Goal: Task Accomplishment & Management: Manage account settings

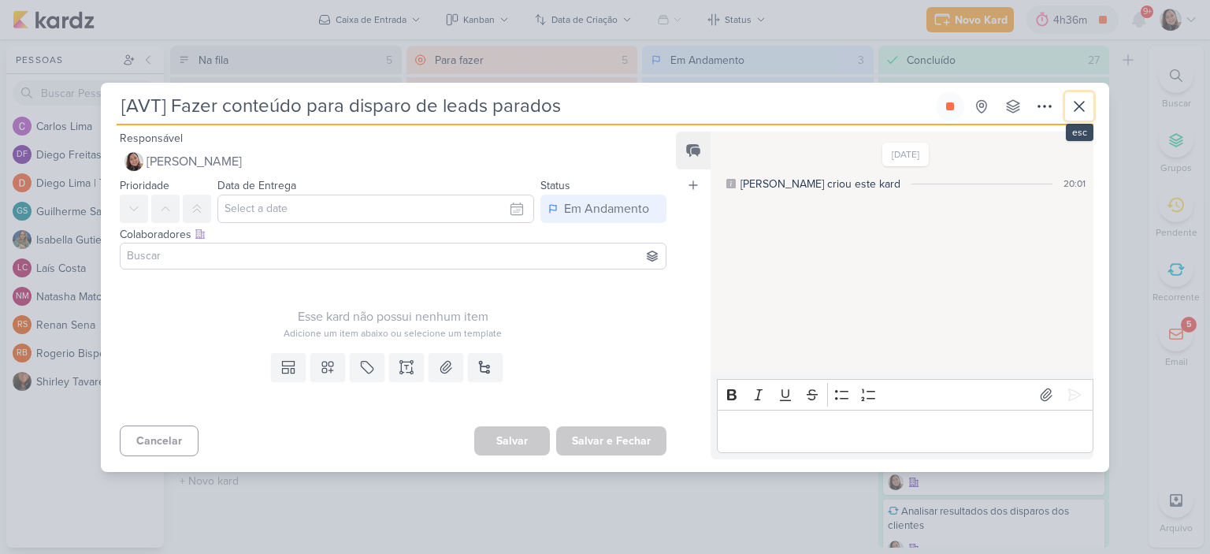
click at [1092, 118] on button at bounding box center [1079, 106] width 28 height 28
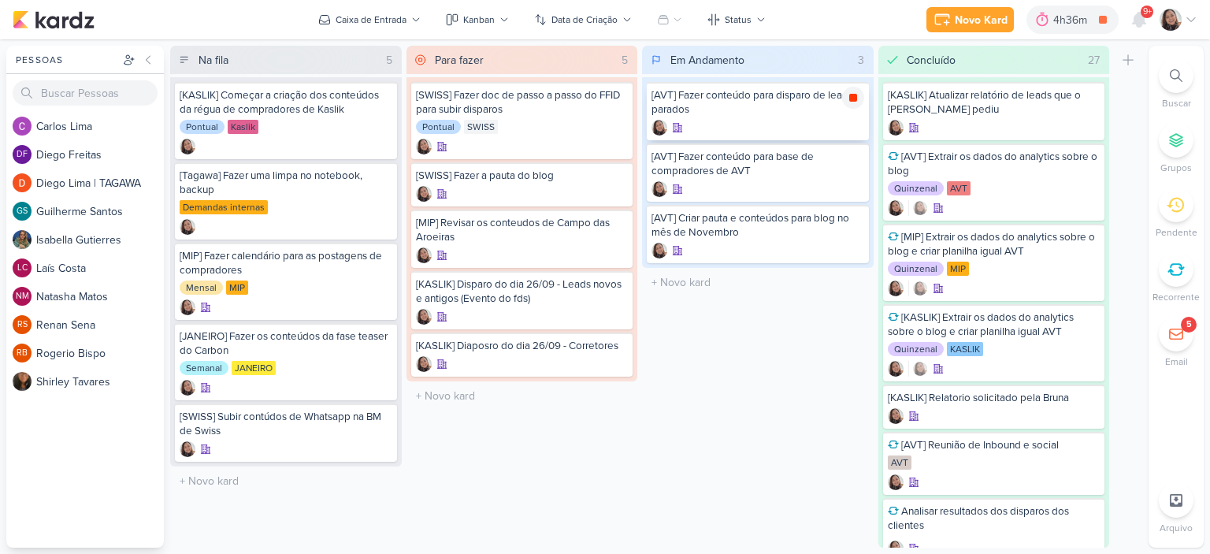
click at [851, 100] on icon at bounding box center [853, 98] width 8 height 8
click at [1192, 14] on icon at bounding box center [1191, 19] width 13 height 13
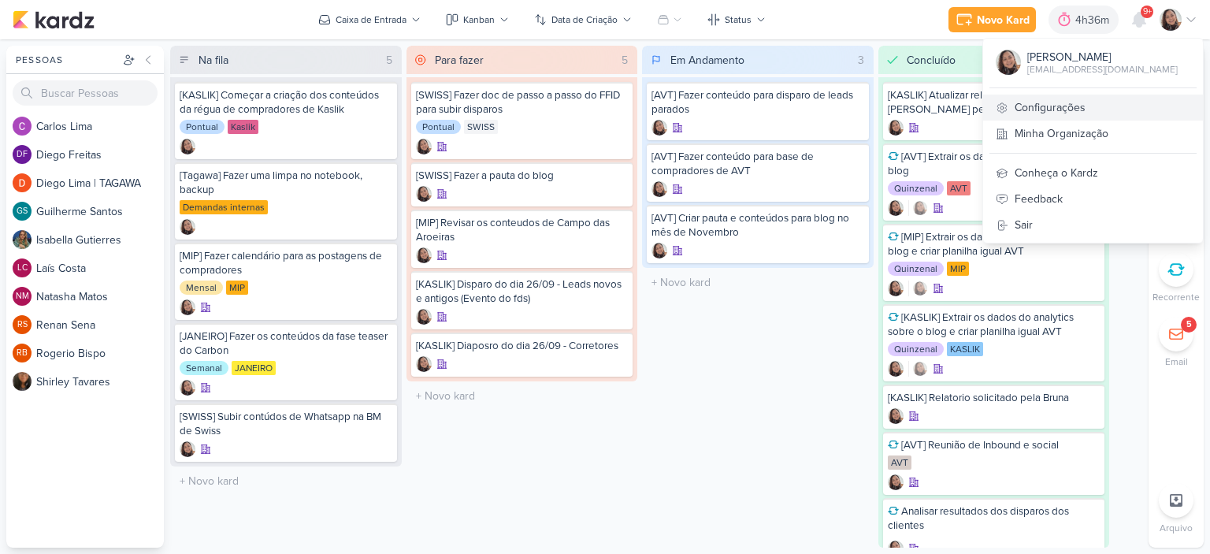
click at [1084, 102] on link "Configurações" at bounding box center [1093, 108] width 220 height 26
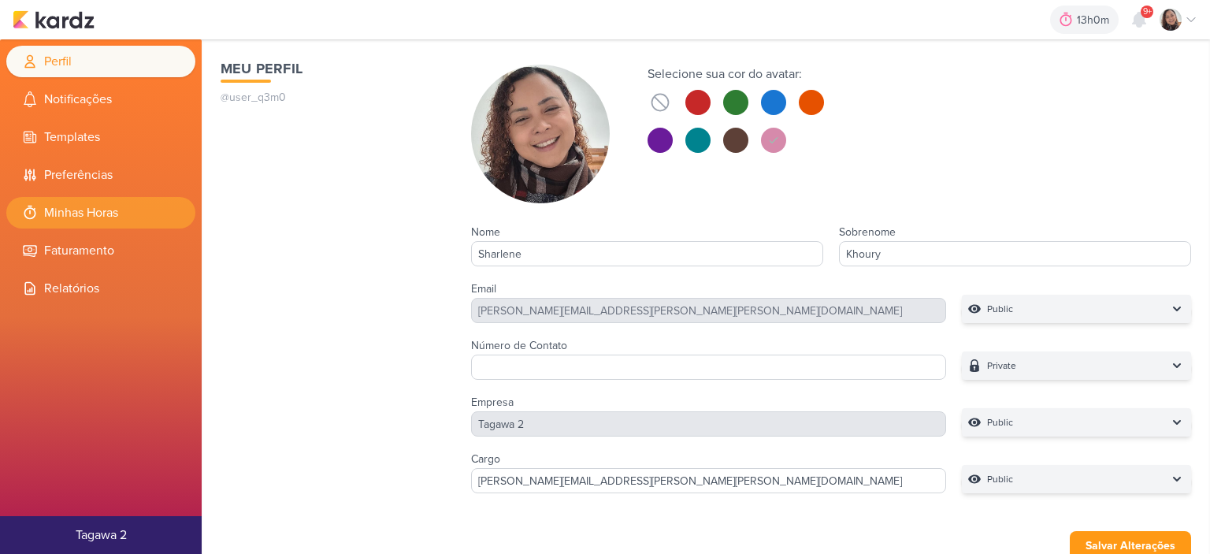
click at [129, 217] on li "Minhas Horas" at bounding box center [100, 213] width 189 height 32
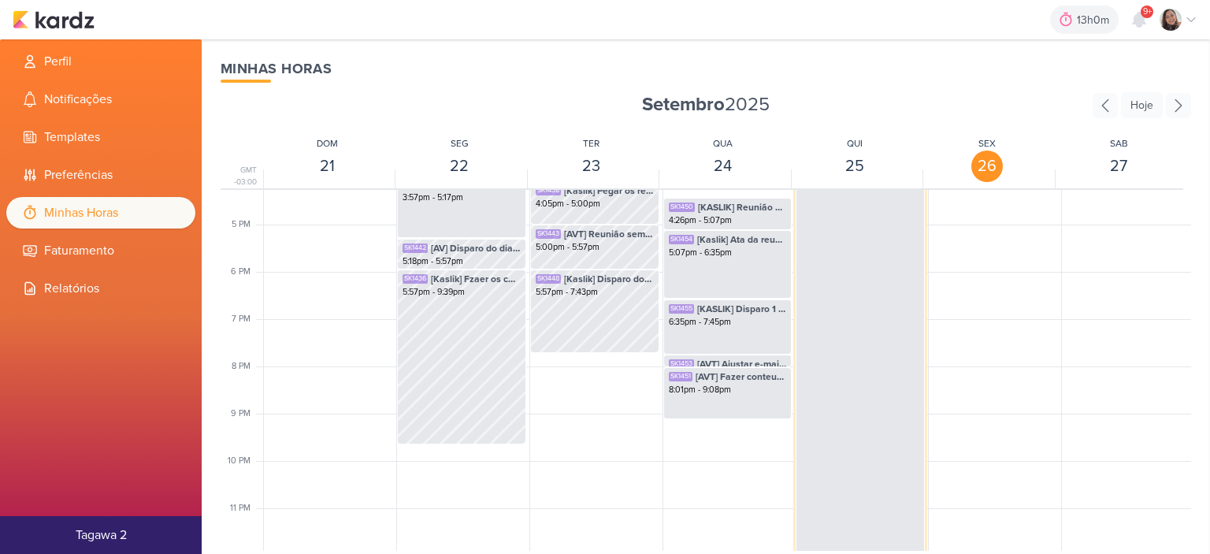
scroll to position [773, 0]
click at [857, 324] on div "SK1360 [AVT] Fazer conteúdo para disparo de leads parados 3:15pm - 1:00pm" at bounding box center [859, 344] width 129 height 413
select select "pm"
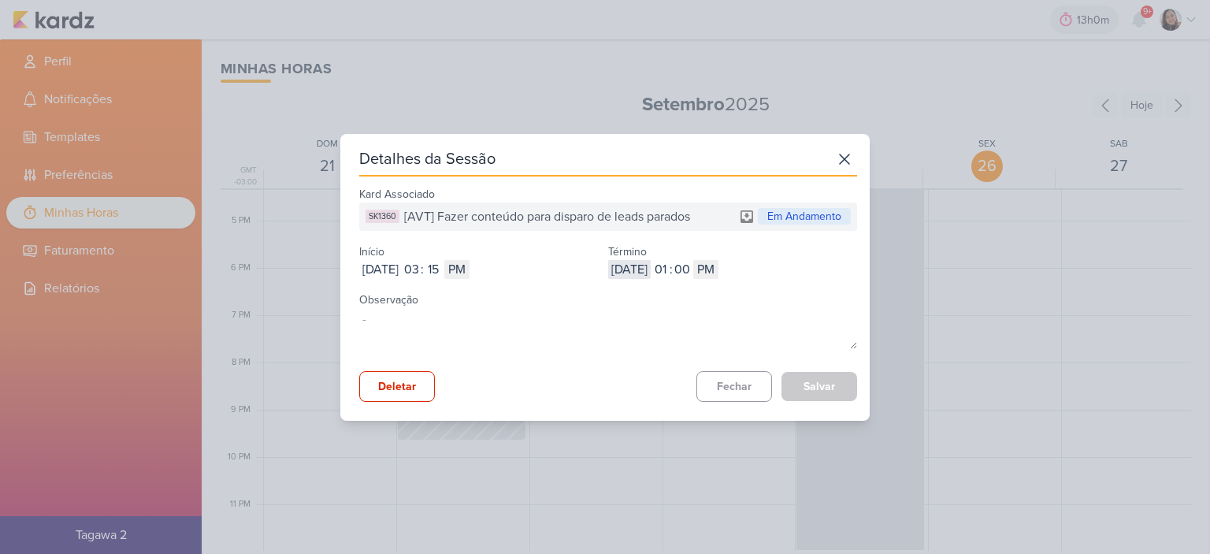
click at [651, 265] on input "2025-09-26" at bounding box center [629, 269] width 43 height 19
type input "2025-09-25"
click at [669, 271] on input "01" at bounding box center [660, 269] width 19 height 19
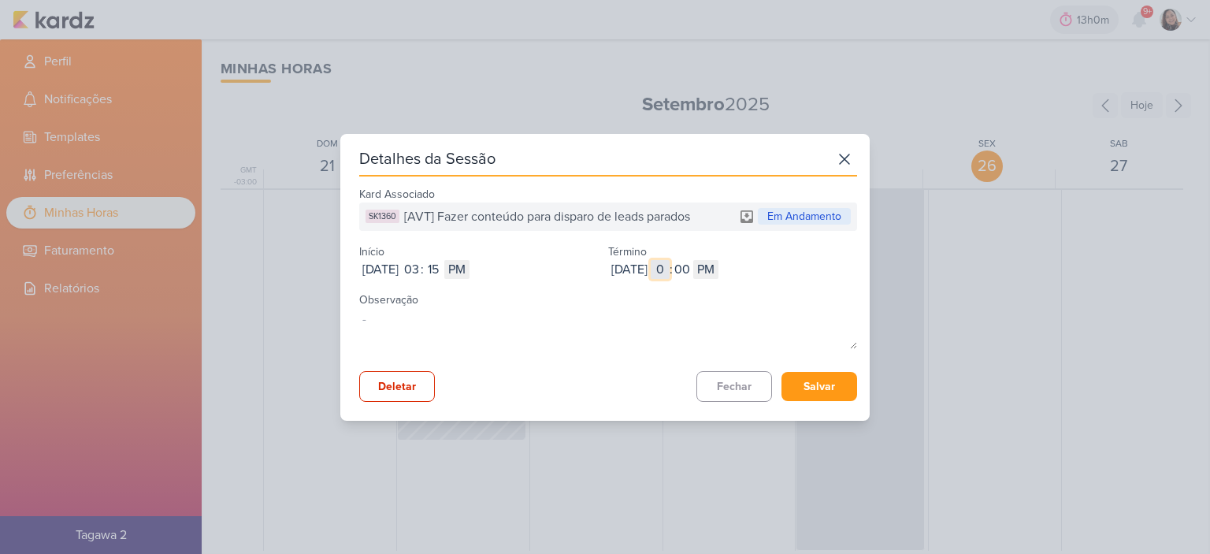
type input "07"
click at [692, 260] on input "00" at bounding box center [682, 269] width 19 height 19
type input "38"
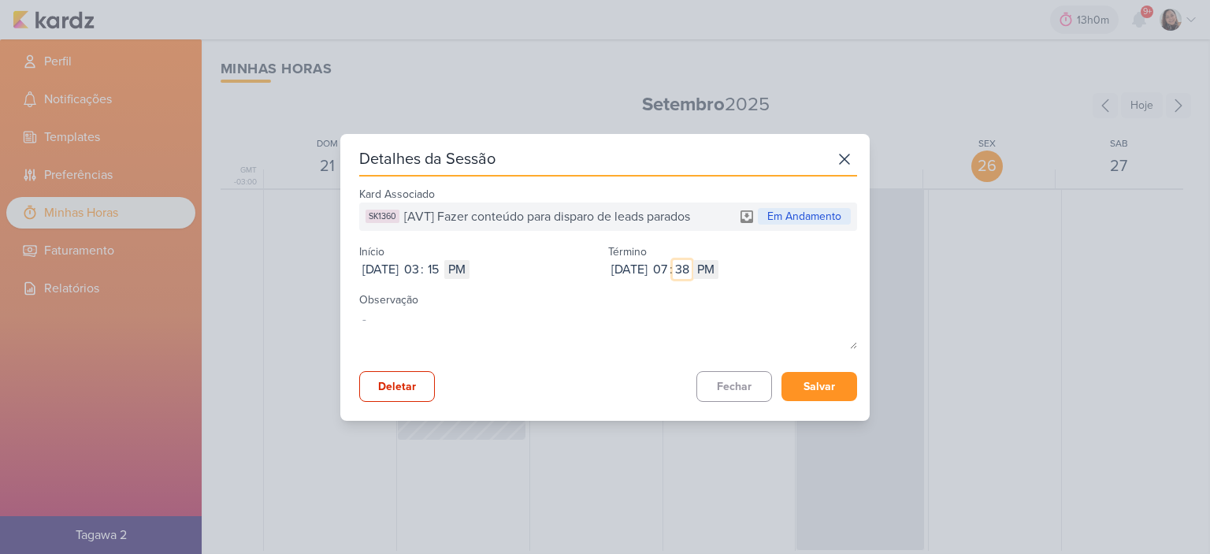
type input "38"
click at [813, 385] on button "Salvar" at bounding box center [819, 386] width 76 height 29
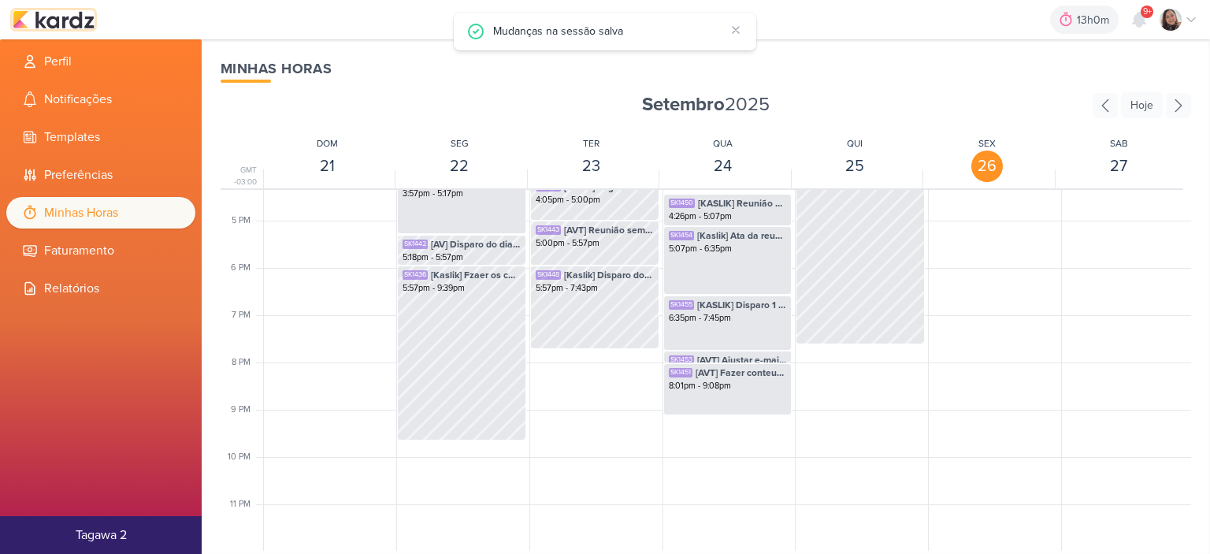
click at [66, 14] on img at bounding box center [54, 19] width 82 height 19
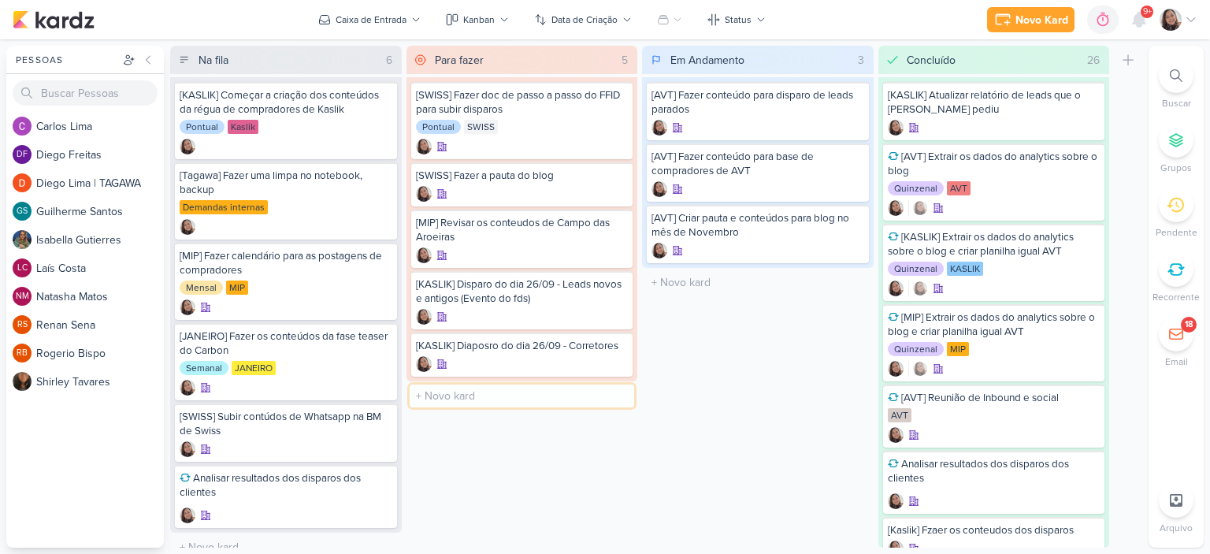
click at [447, 390] on input "text" at bounding box center [522, 395] width 225 height 23
type input "[KASLIK] Disparo do dia 26/09 - Medicos"
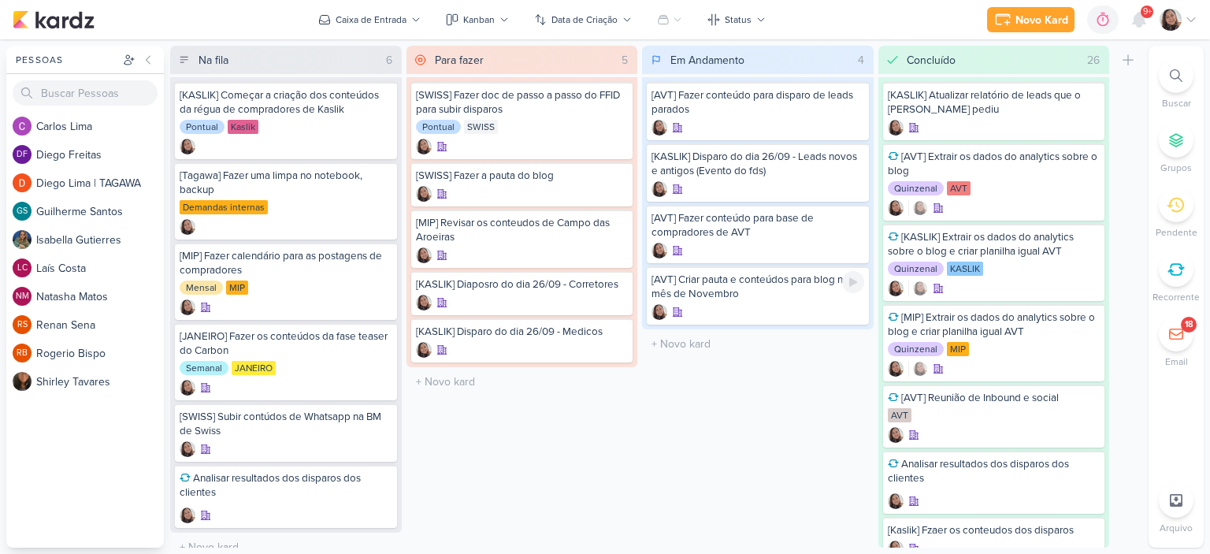
click at [854, 278] on icon at bounding box center [853, 282] width 13 height 13
click at [862, 271] on div at bounding box center [853, 282] width 22 height 22
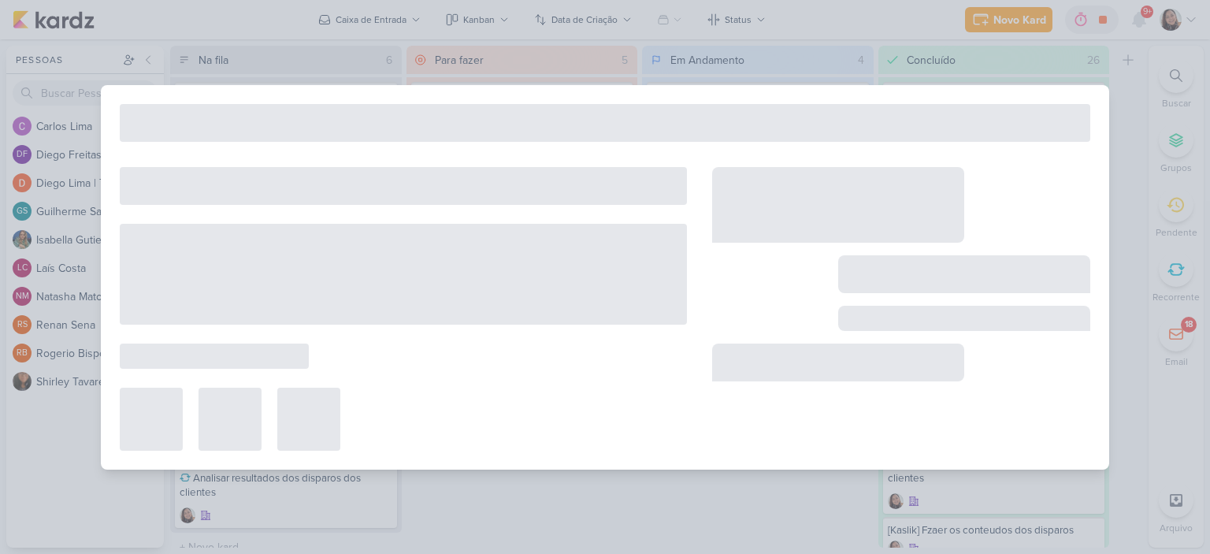
click at [855, 280] on div at bounding box center [964, 274] width 252 height 38
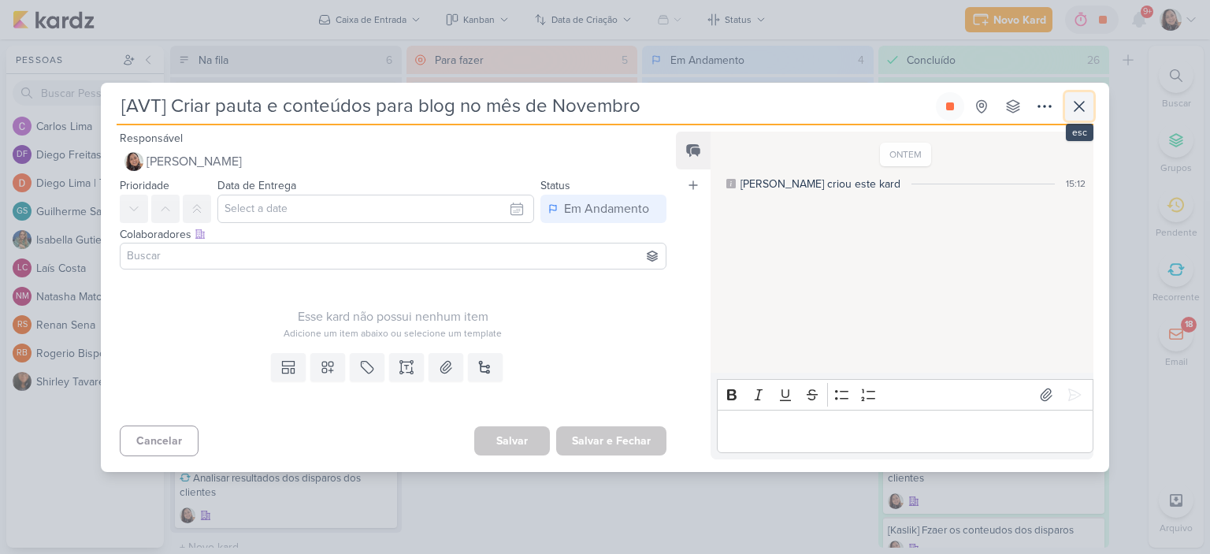
click at [1077, 109] on icon at bounding box center [1079, 106] width 19 height 19
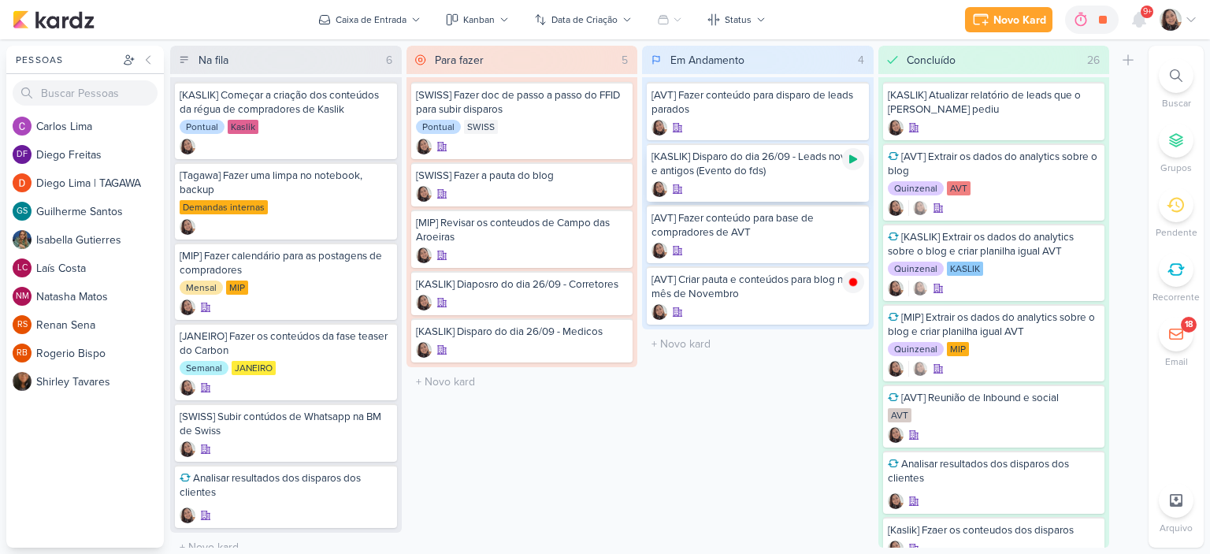
click at [854, 162] on icon at bounding box center [853, 159] width 13 height 13
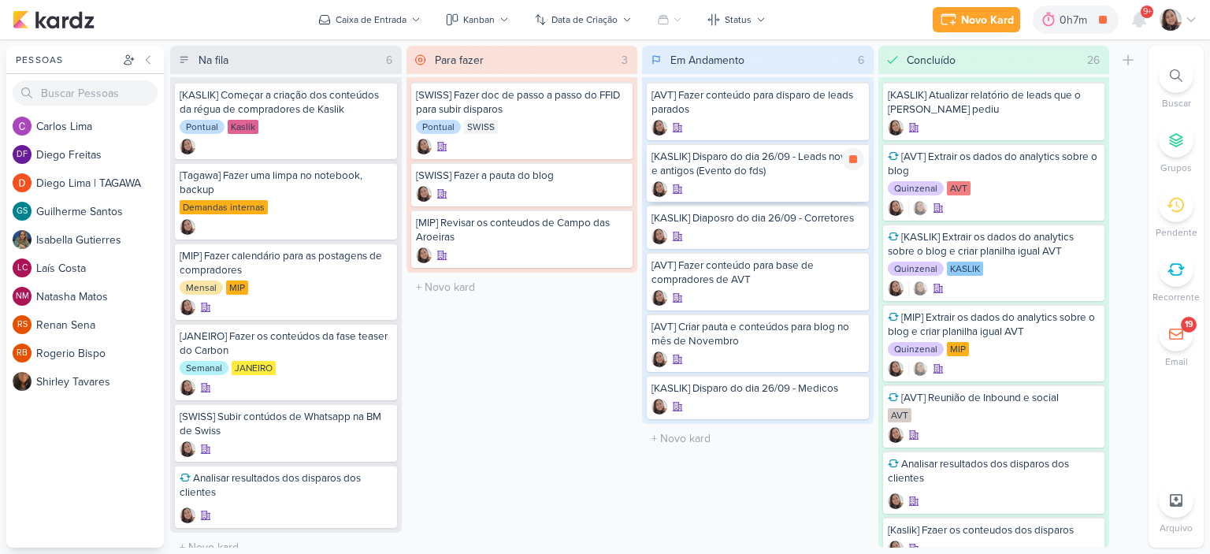
click at [777, 172] on div "[KASLIK] Disparo do dia 26/09 - Leads novos e antigos (Evento do fds)" at bounding box center [757, 164] width 213 height 28
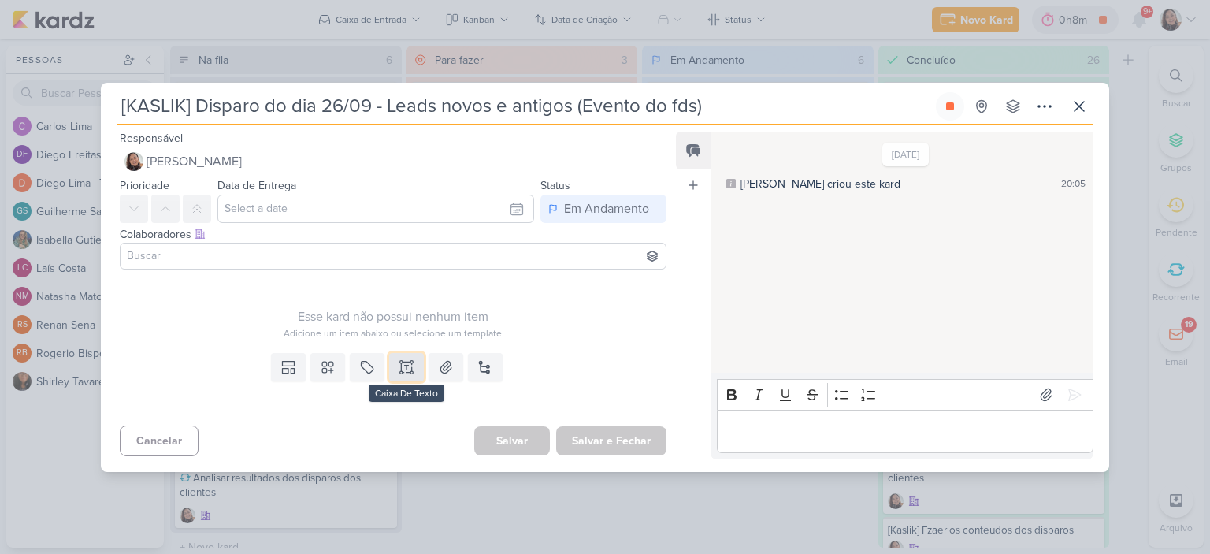
click at [394, 357] on button at bounding box center [406, 367] width 35 height 28
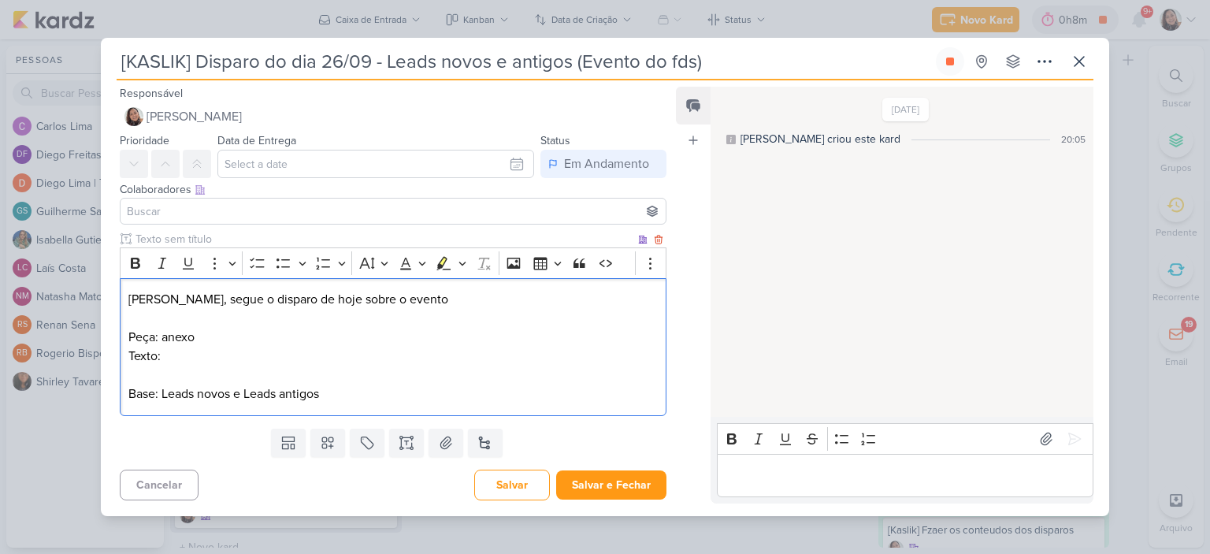
click at [252, 357] on p "Texto:" at bounding box center [392, 356] width 529 height 19
click at [443, 443] on icon at bounding box center [445, 442] width 11 height 12
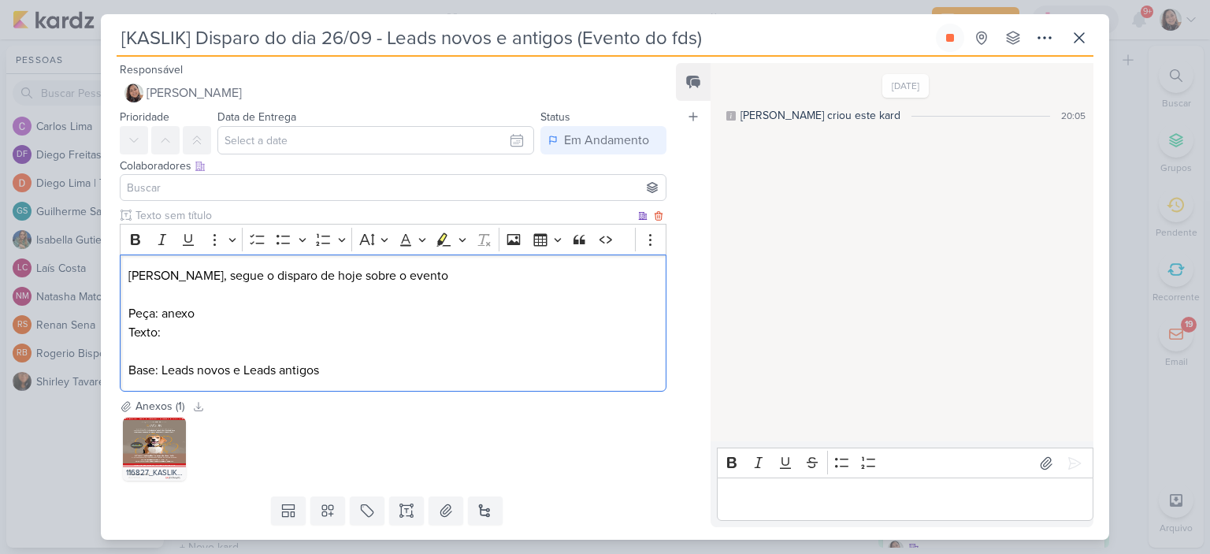
click at [425, 328] on p "Texto:" at bounding box center [392, 332] width 529 height 19
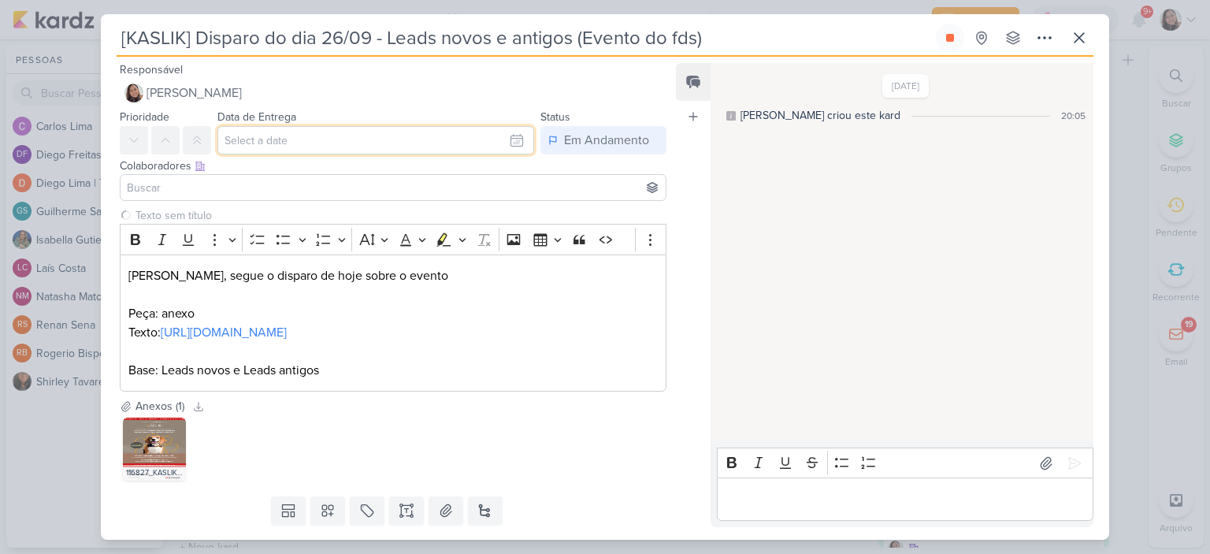
click at [507, 144] on input "text" at bounding box center [375, 140] width 317 height 28
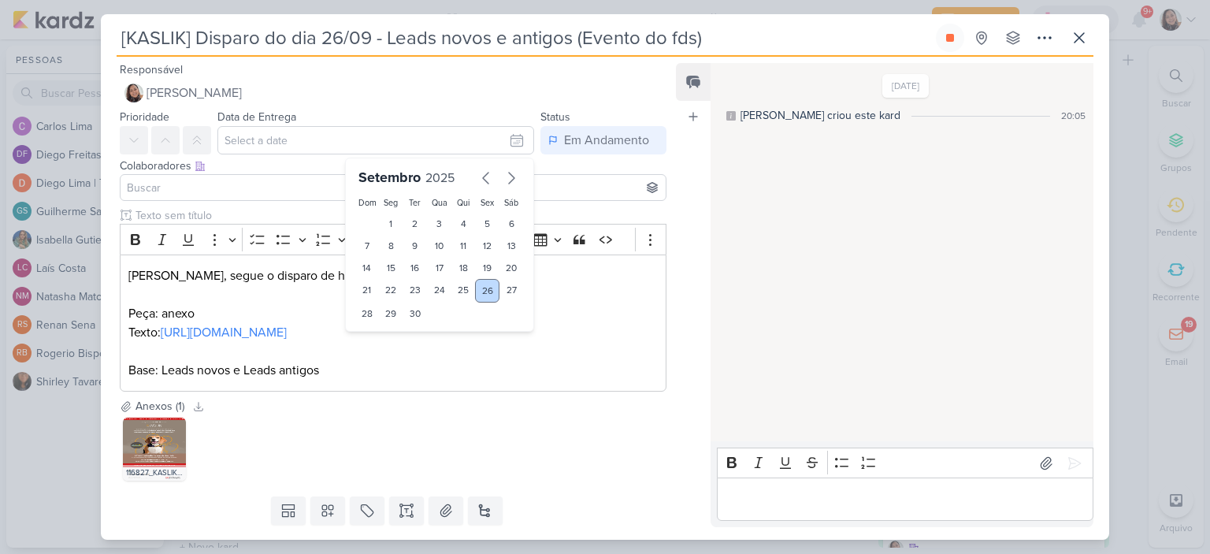
click at [478, 285] on div "26" at bounding box center [487, 291] width 24 height 24
type input "[DATE] 23:59"
click at [603, 280] on p "[PERSON_NAME], segue o disparo de hoje sobre o evento" at bounding box center [392, 275] width 529 height 19
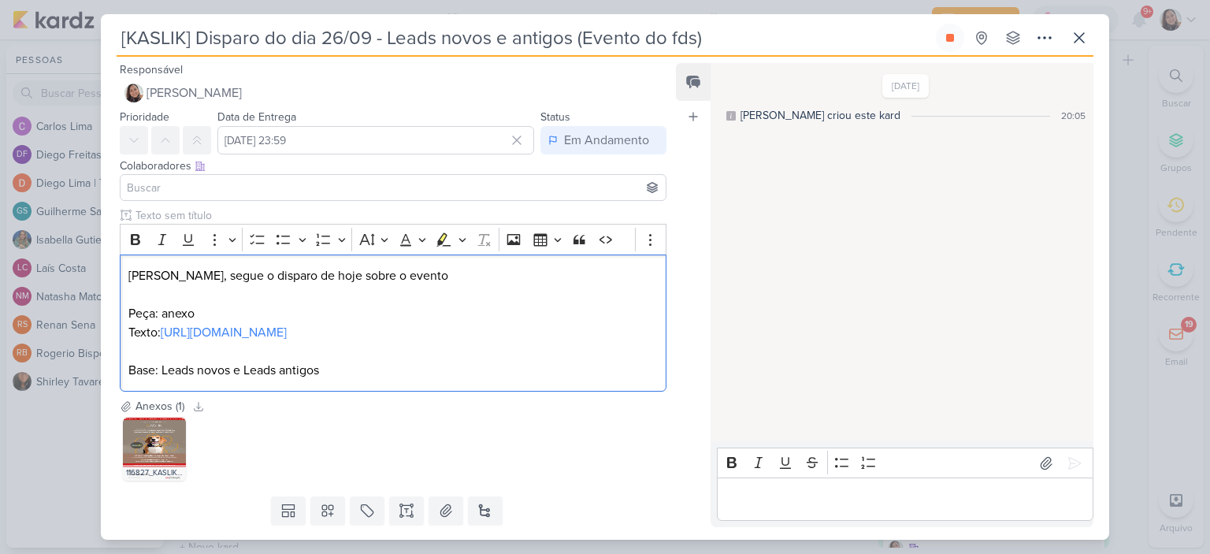
click at [154, 180] on input at bounding box center [393, 187] width 539 height 19
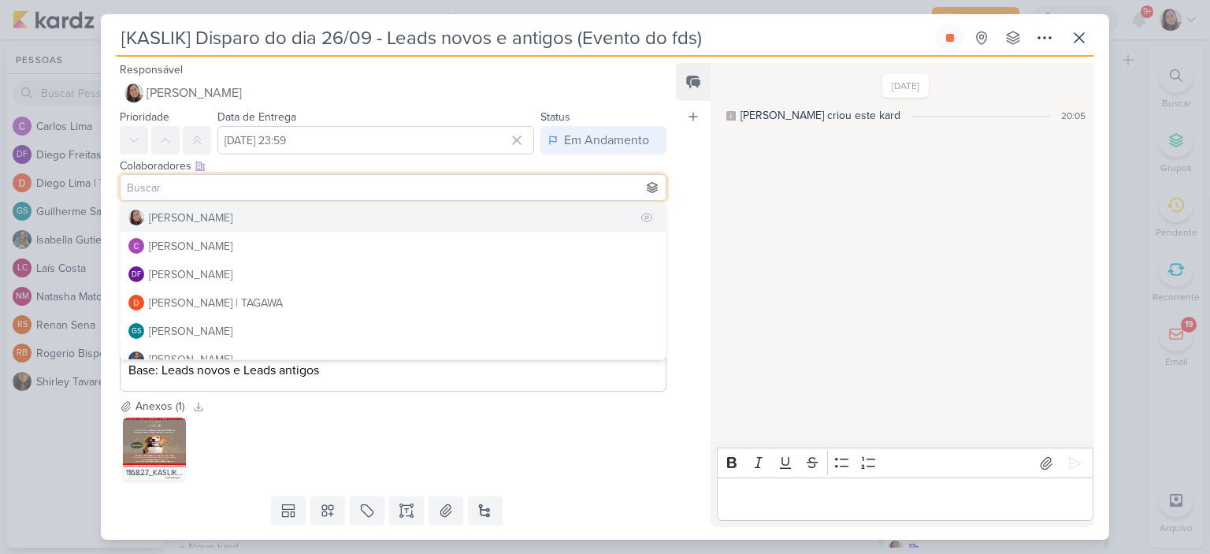
click at [191, 210] on div "[PERSON_NAME]" at bounding box center [190, 218] width 83 height 17
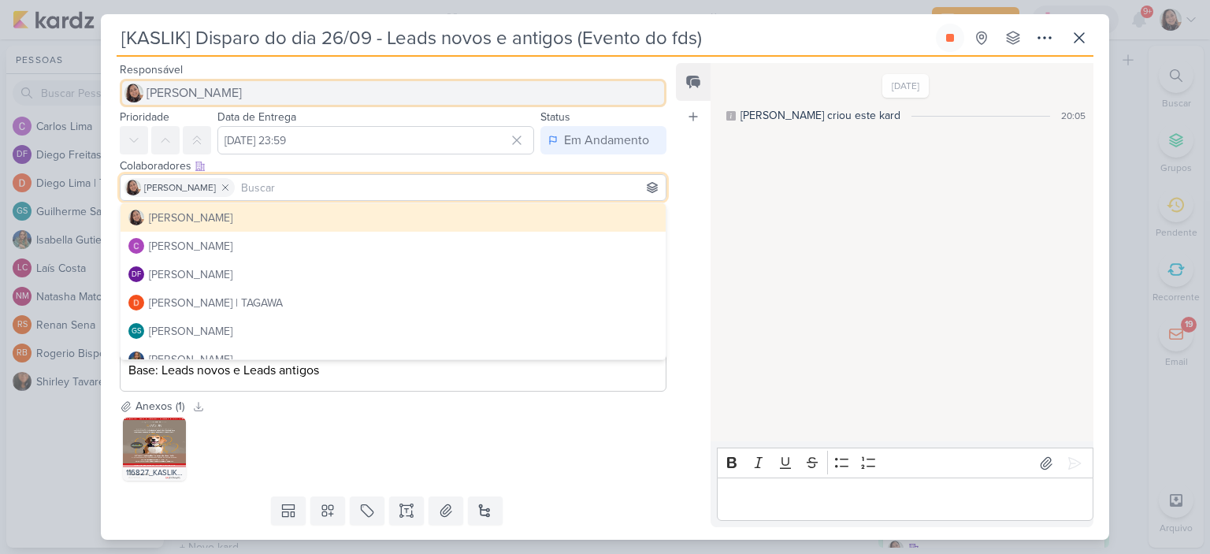
click at [187, 87] on span "[PERSON_NAME]" at bounding box center [193, 92] width 95 height 19
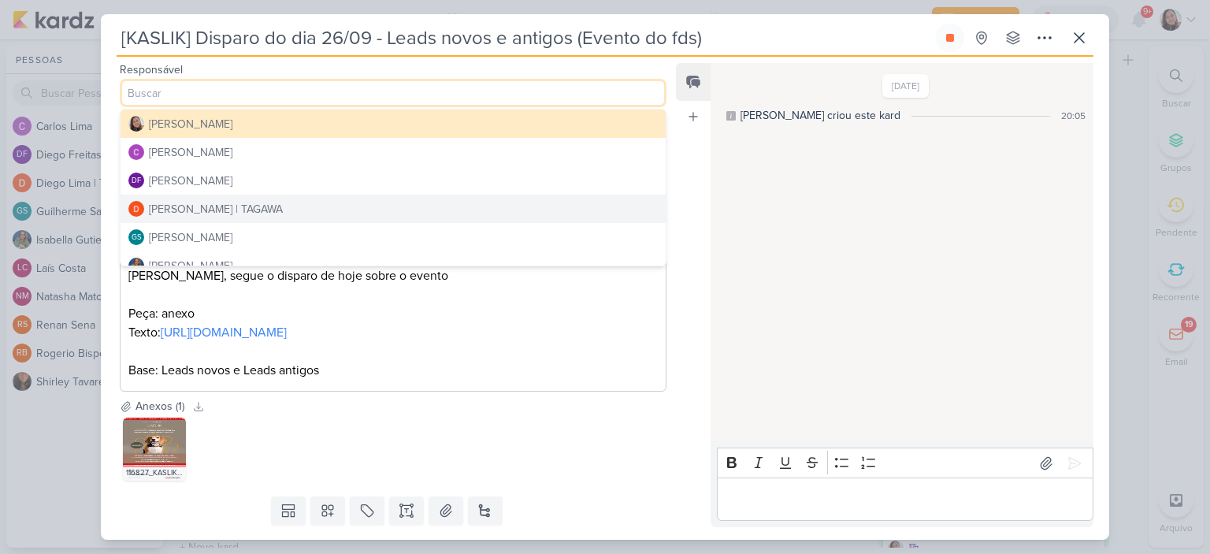
click at [188, 203] on div "[PERSON_NAME] | TAGAWA" at bounding box center [216, 209] width 134 height 17
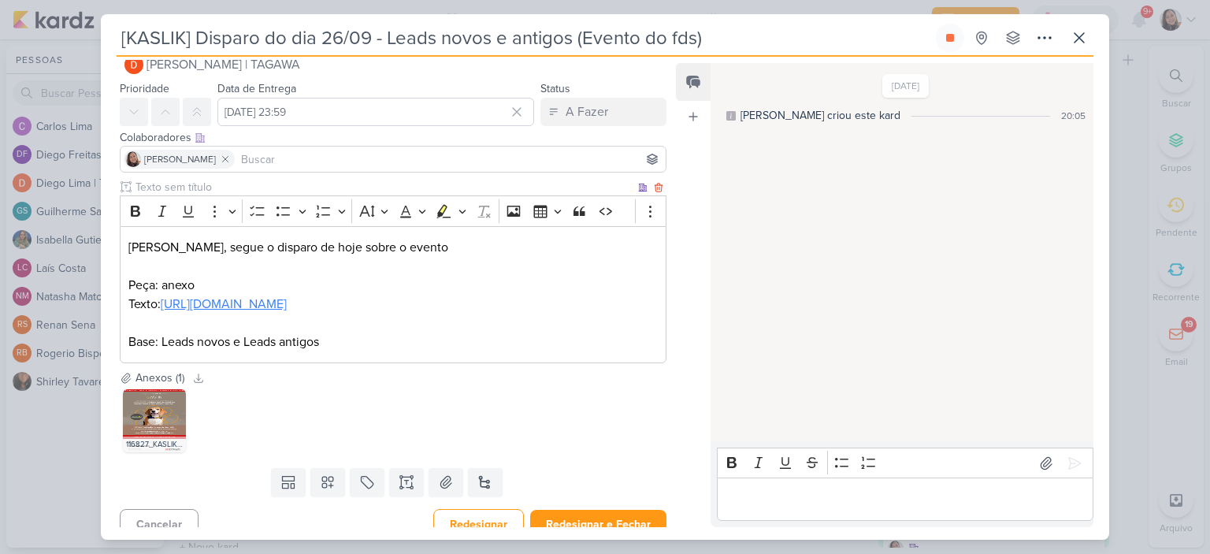
scroll to position [81, 0]
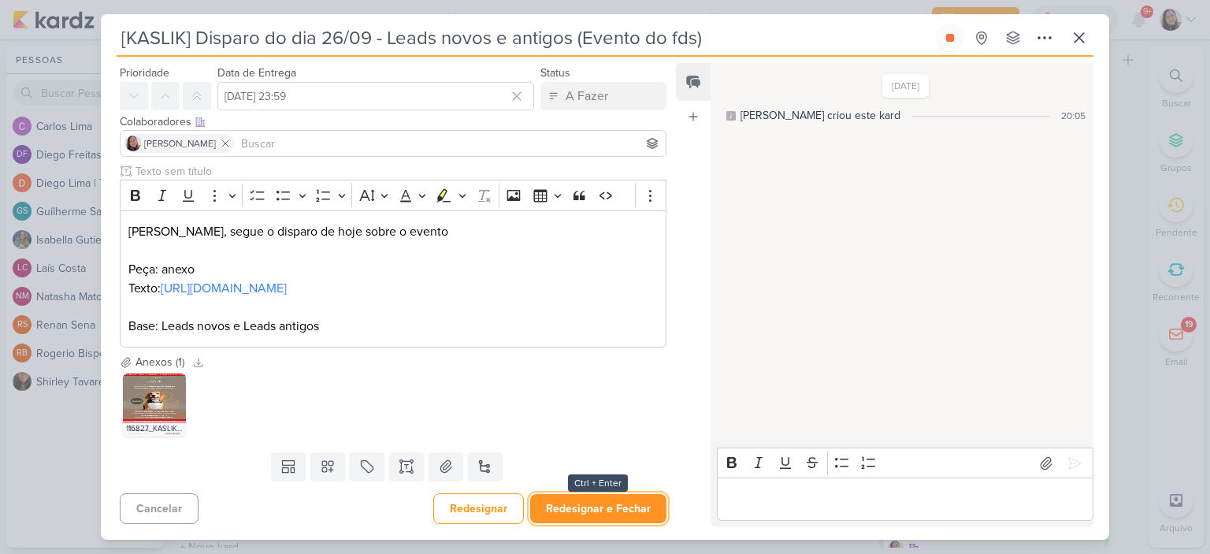
click at [596, 507] on button "Redesignar e Fechar" at bounding box center [598, 508] width 136 height 29
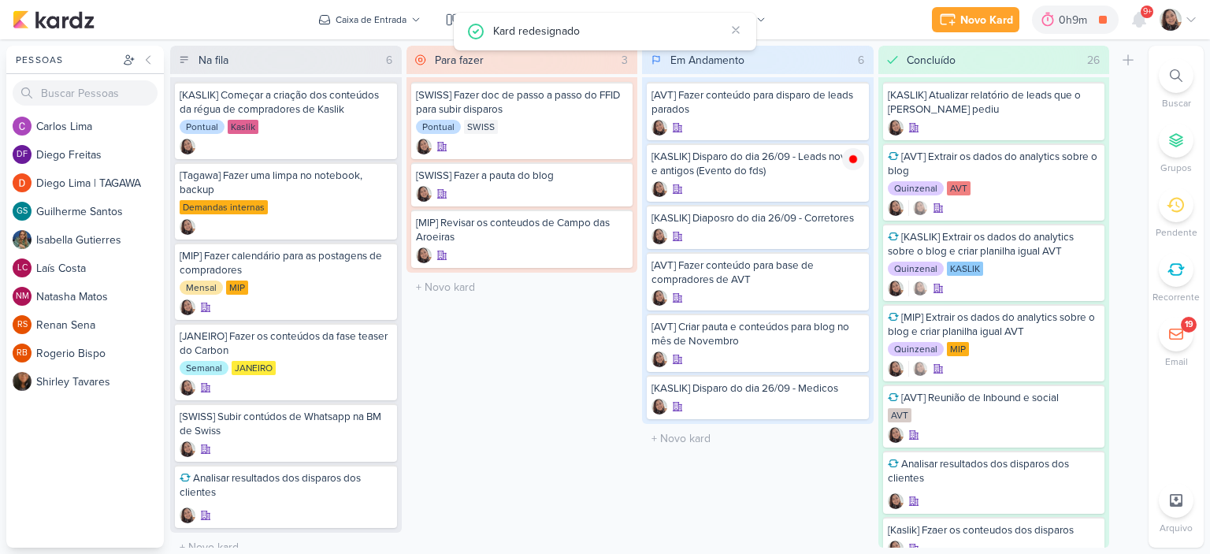
scroll to position [0, 0]
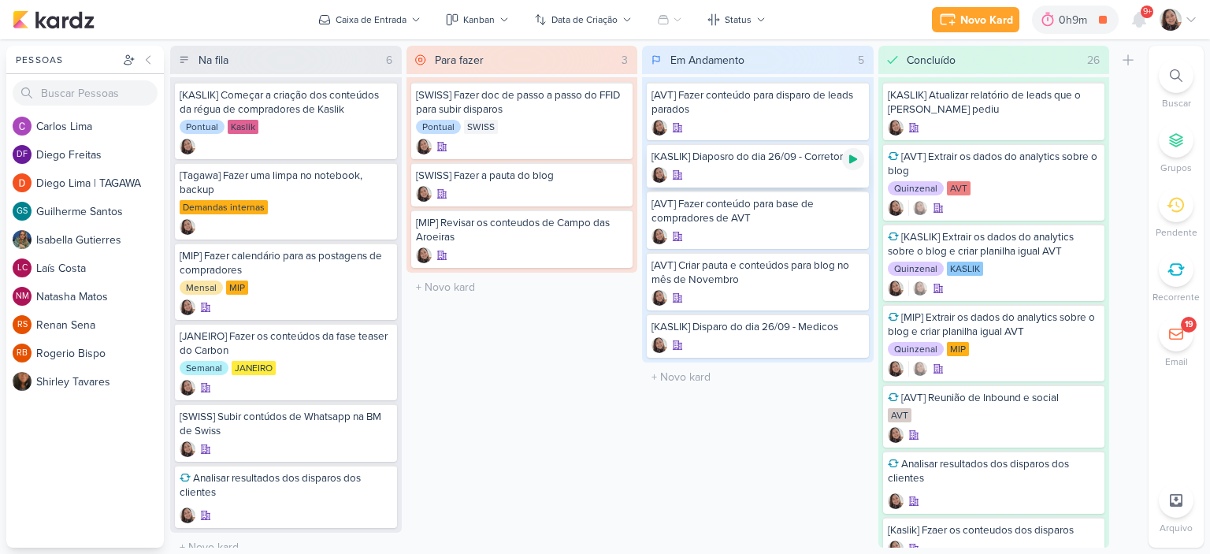
click at [851, 158] on icon at bounding box center [853, 159] width 8 height 9
click at [765, 165] on div "[KASLIK] Diaposro do dia 26/09 - Corretores" at bounding box center [758, 165] width 222 height 44
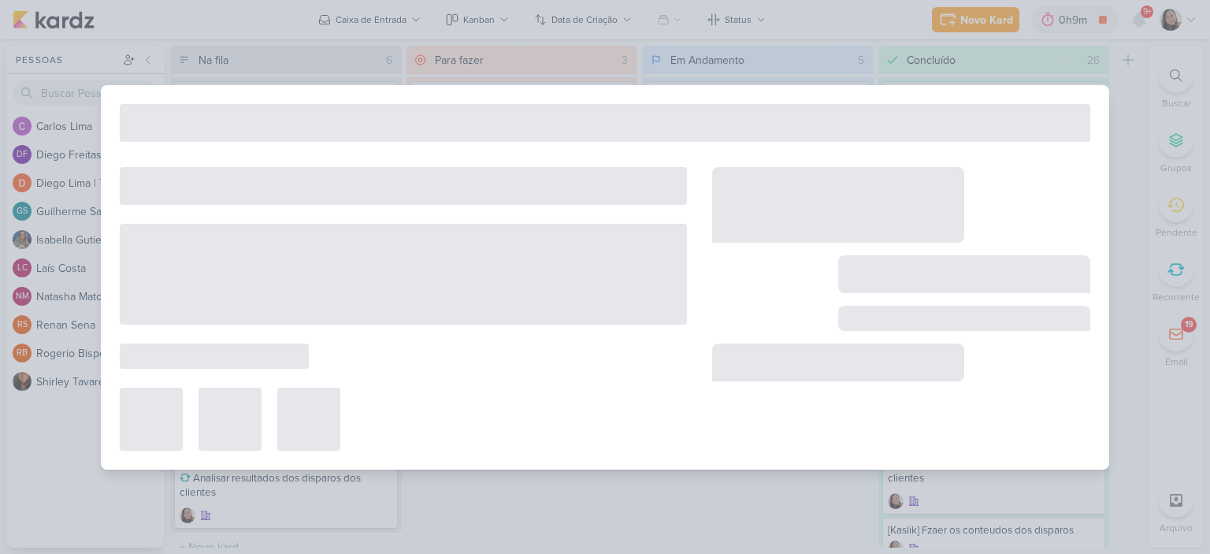
type input "[KASLIK] Diaposro do dia 26/09 - Corretores"
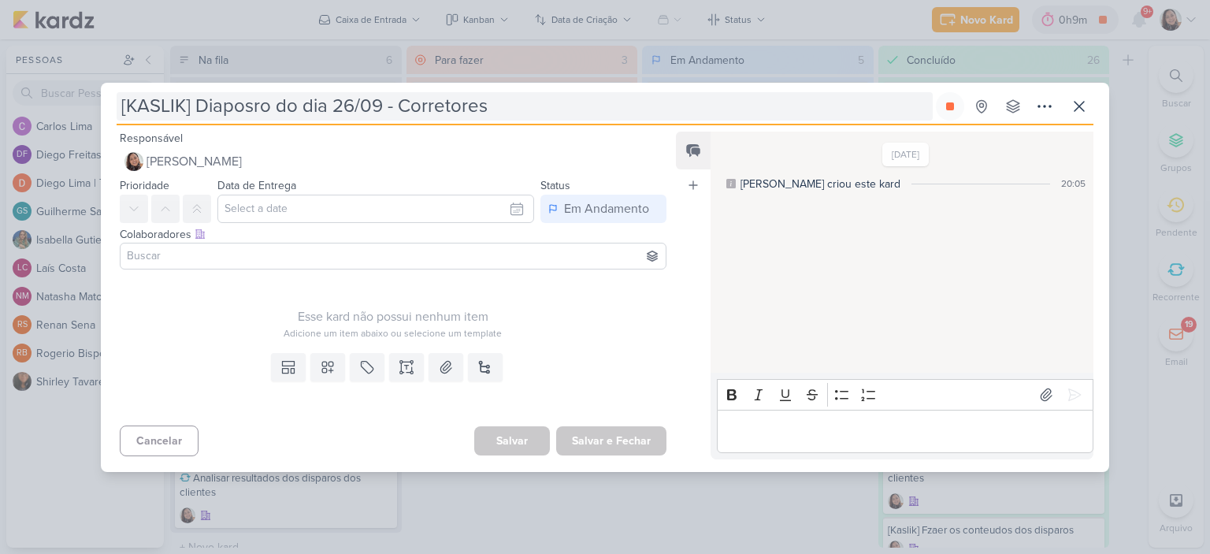
click at [225, 106] on input "[KASLIK] Diaposro do dia 26/09 - Corretores" at bounding box center [525, 106] width 816 height 28
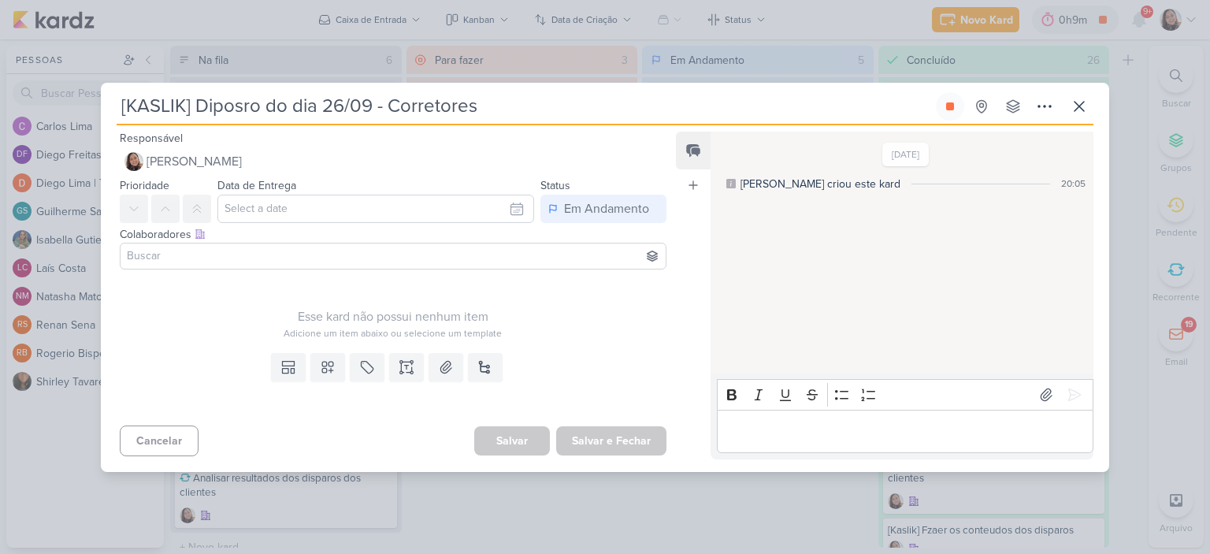
type input "[KASLIK] Disposro do dia 26/09 - Corretores"
type input "[KASLIK] Dispasro do dia 26/09 - Corretores"
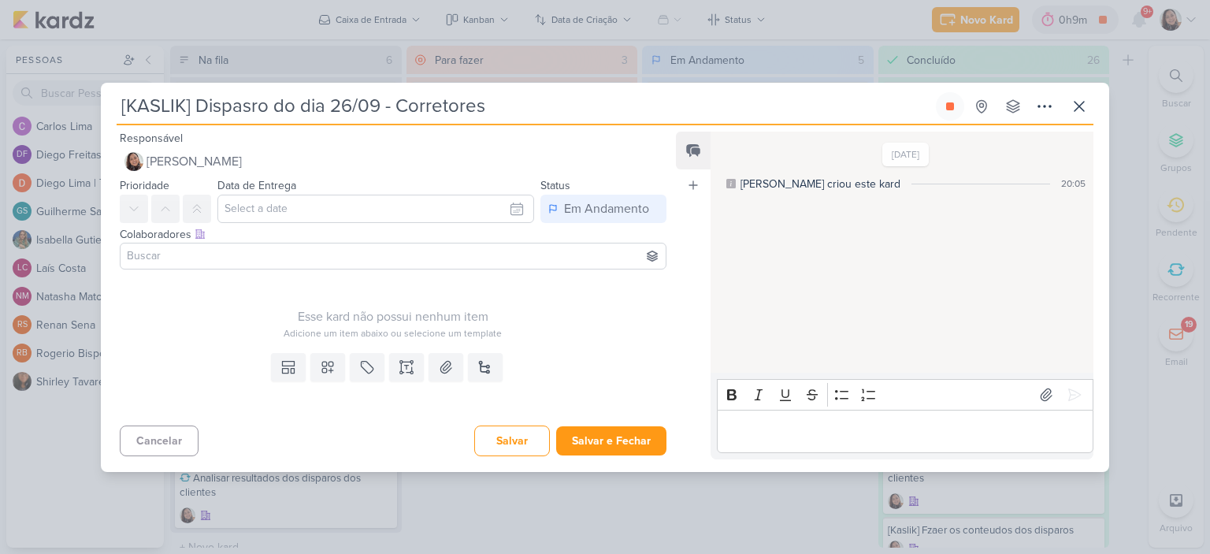
type input "[KASLIK] Disparo do dia 26/09 - Corretores"
click at [609, 436] on button "Salvar e Fechar" at bounding box center [611, 440] width 110 height 29
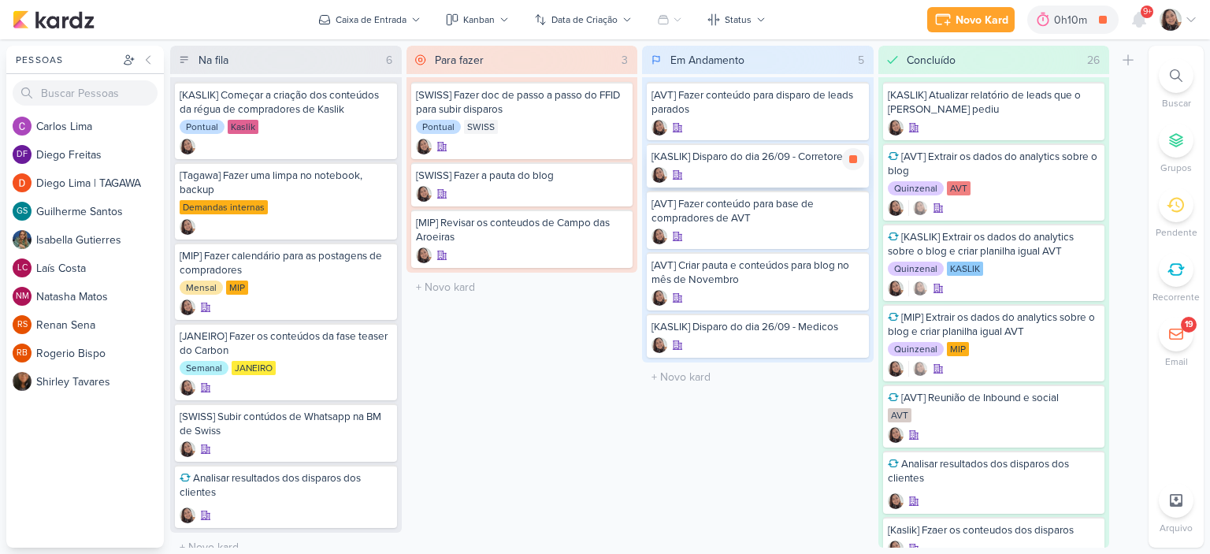
click at [756, 167] on div at bounding box center [757, 175] width 213 height 16
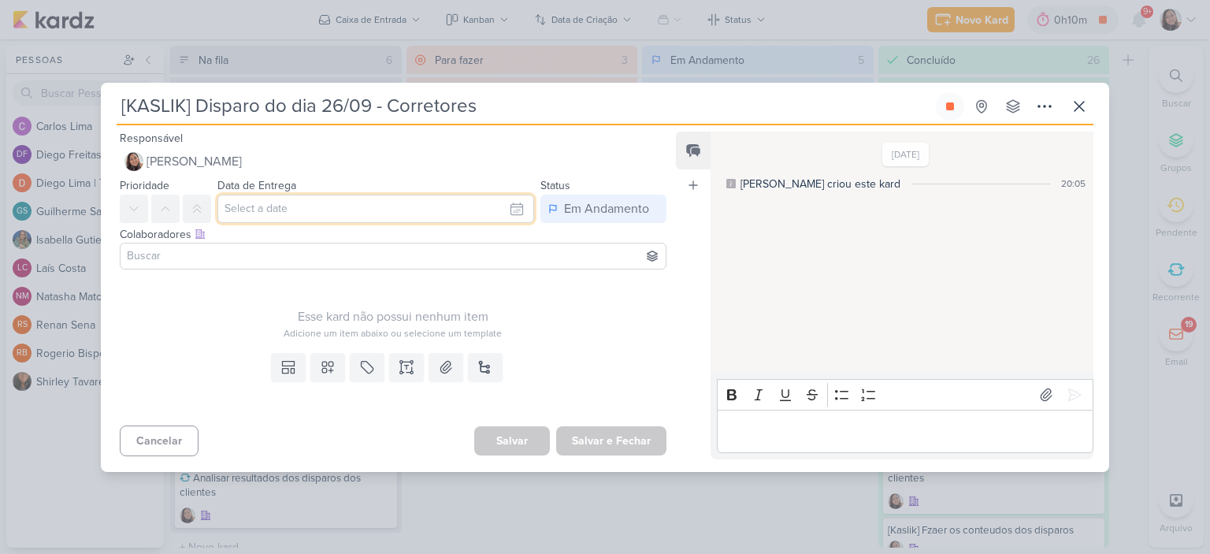
click at [507, 210] on input "text" at bounding box center [375, 209] width 317 height 28
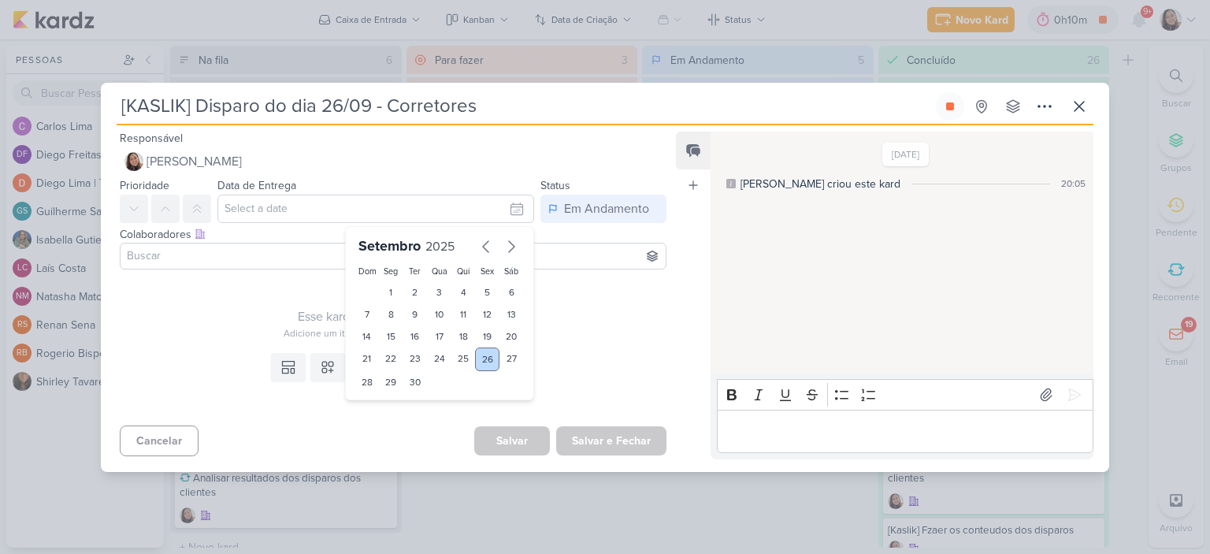
click at [475, 360] on div "26" at bounding box center [487, 359] width 24 height 24
type input "[DATE] 23:59"
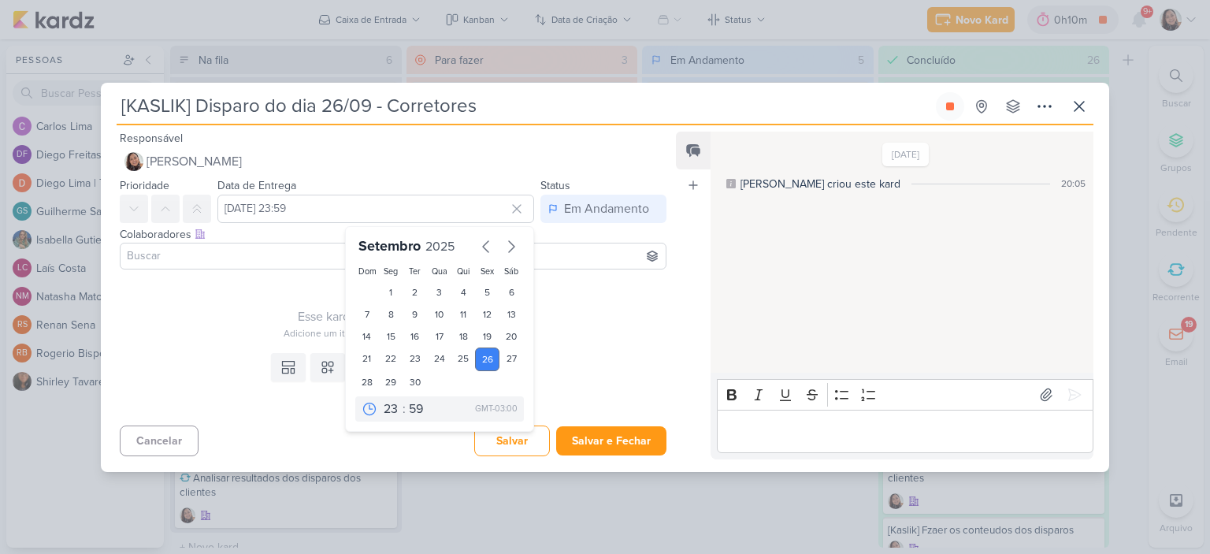
click at [612, 327] on div "Adicione um item abaixo ou selecione um template" at bounding box center [393, 333] width 547 height 14
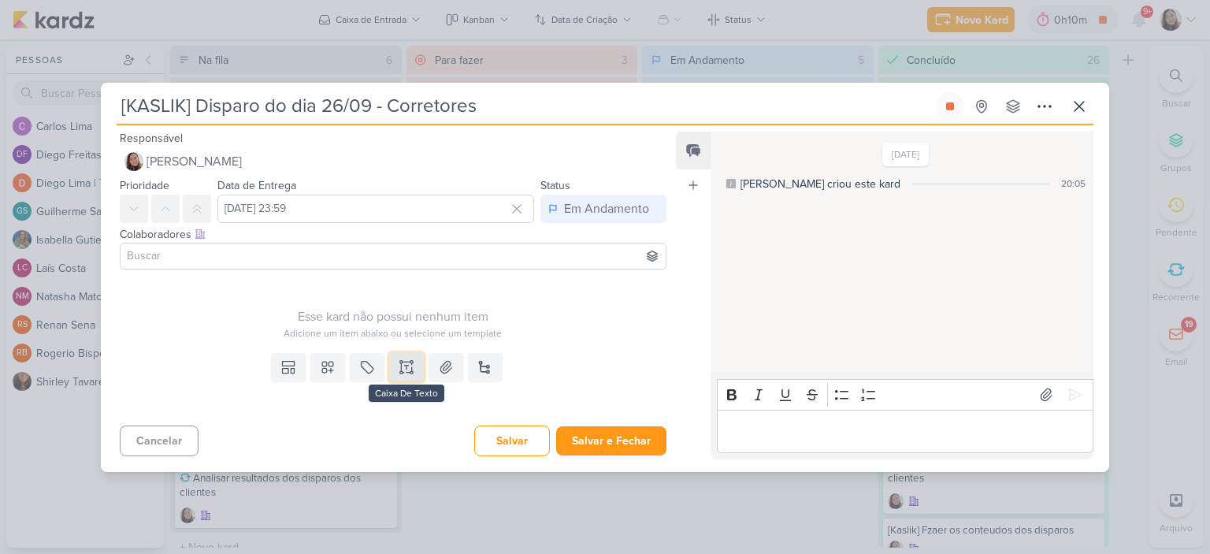
click at [393, 365] on button at bounding box center [406, 367] width 35 height 28
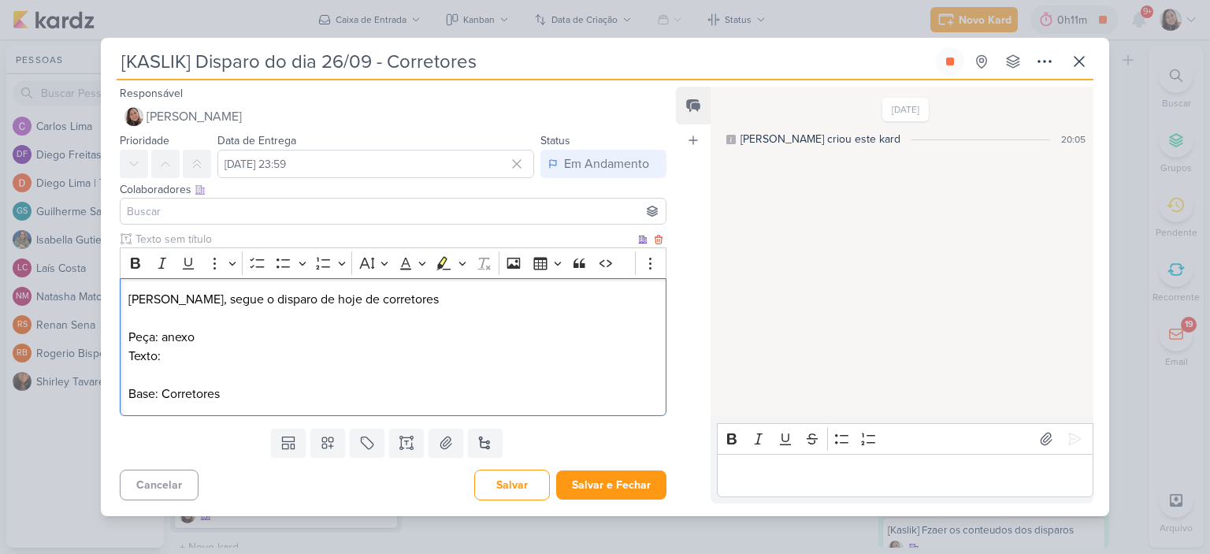
click at [295, 354] on p "Texto:" at bounding box center [392, 356] width 529 height 19
click at [359, 350] on p "Texto:" at bounding box center [392, 356] width 529 height 19
click at [438, 451] on icon at bounding box center [446, 443] width 16 height 16
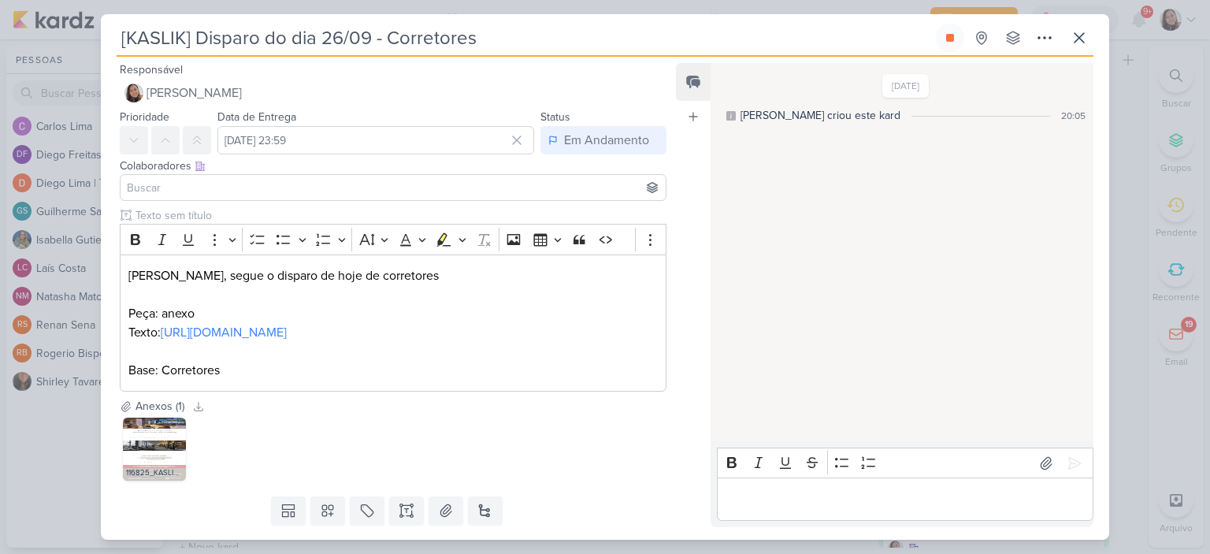
click at [499, 185] on input at bounding box center [393, 187] width 539 height 19
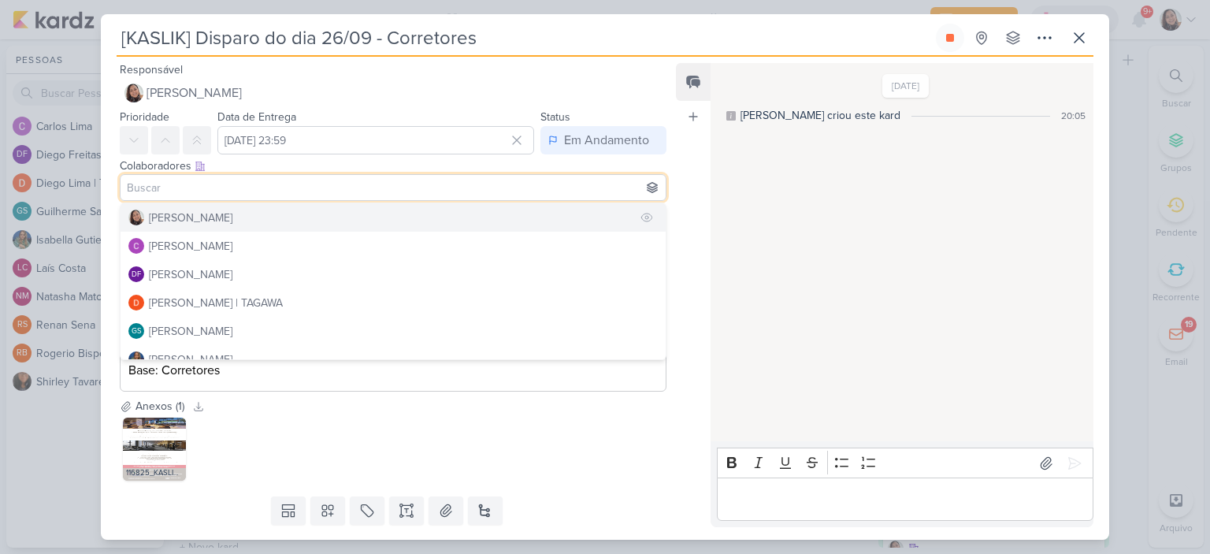
click at [227, 214] on div "[PERSON_NAME]" at bounding box center [190, 218] width 83 height 17
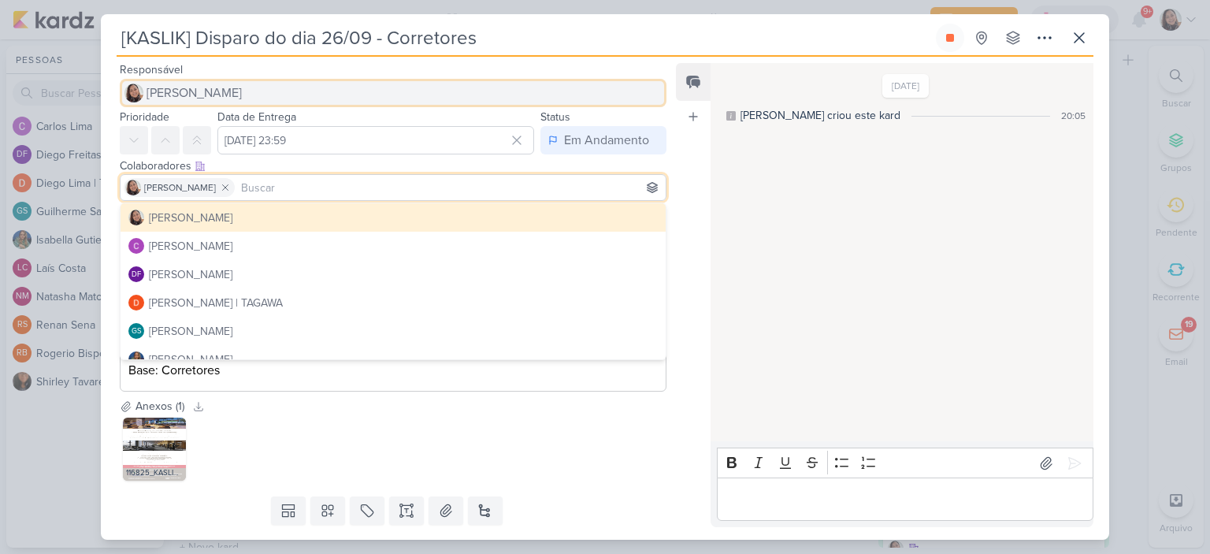
click at [223, 84] on span "[PERSON_NAME]" at bounding box center [193, 92] width 95 height 19
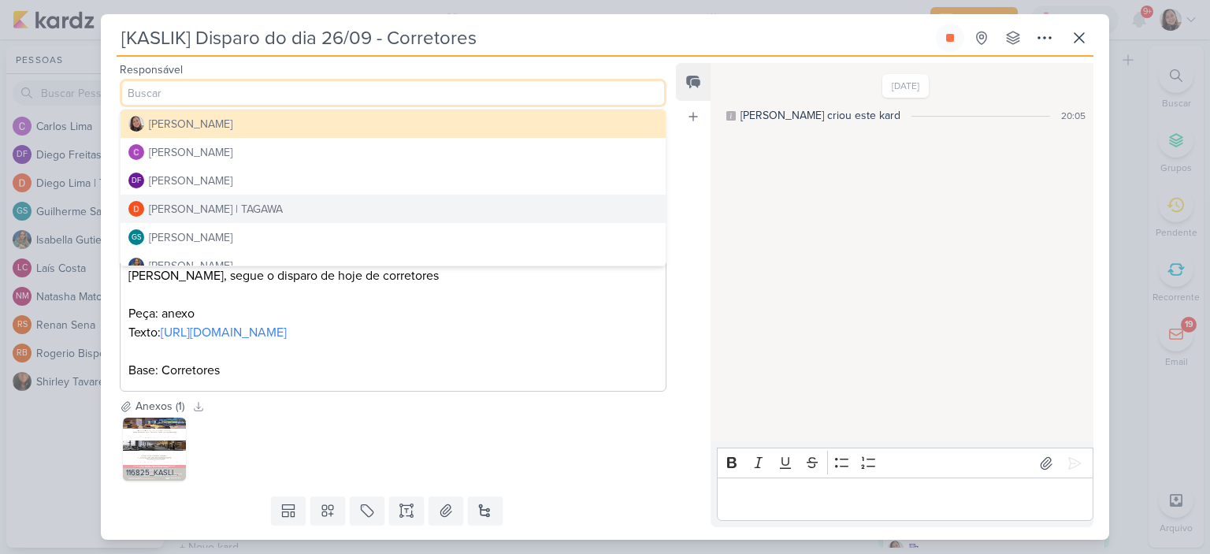
click at [198, 201] on div "[PERSON_NAME] | TAGAWA" at bounding box center [216, 209] width 134 height 17
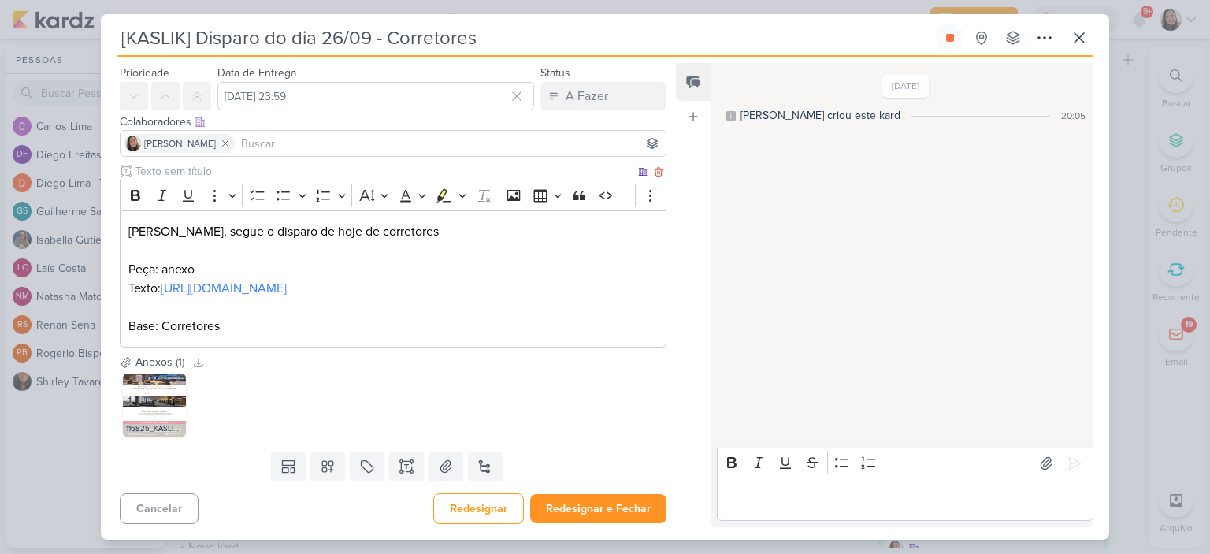
scroll to position [81, 0]
click at [595, 509] on button "Redesignar e Fechar" at bounding box center [598, 508] width 136 height 29
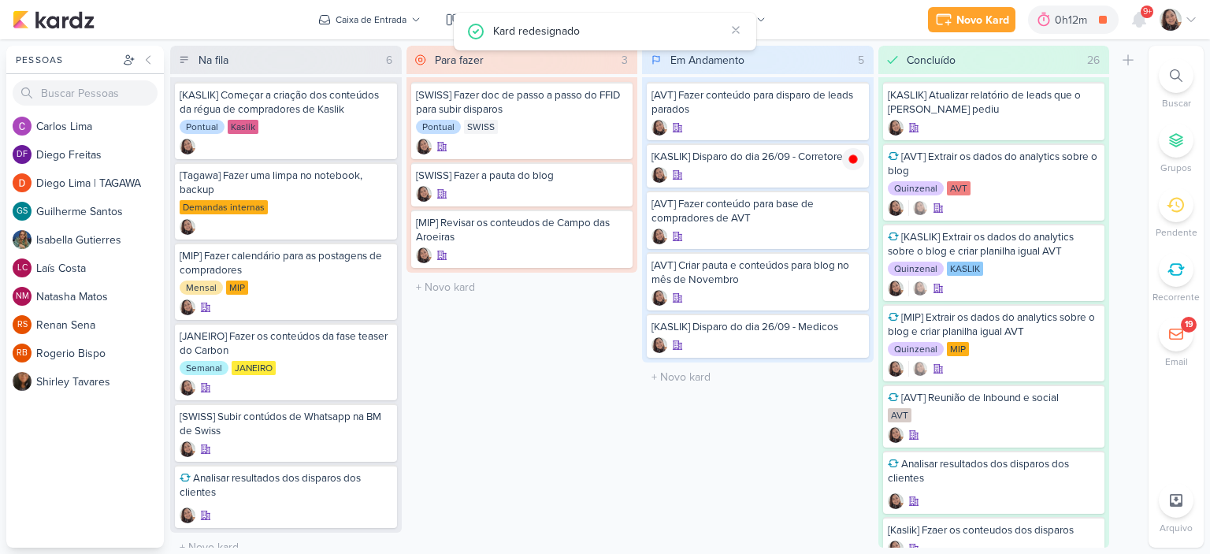
scroll to position [0, 0]
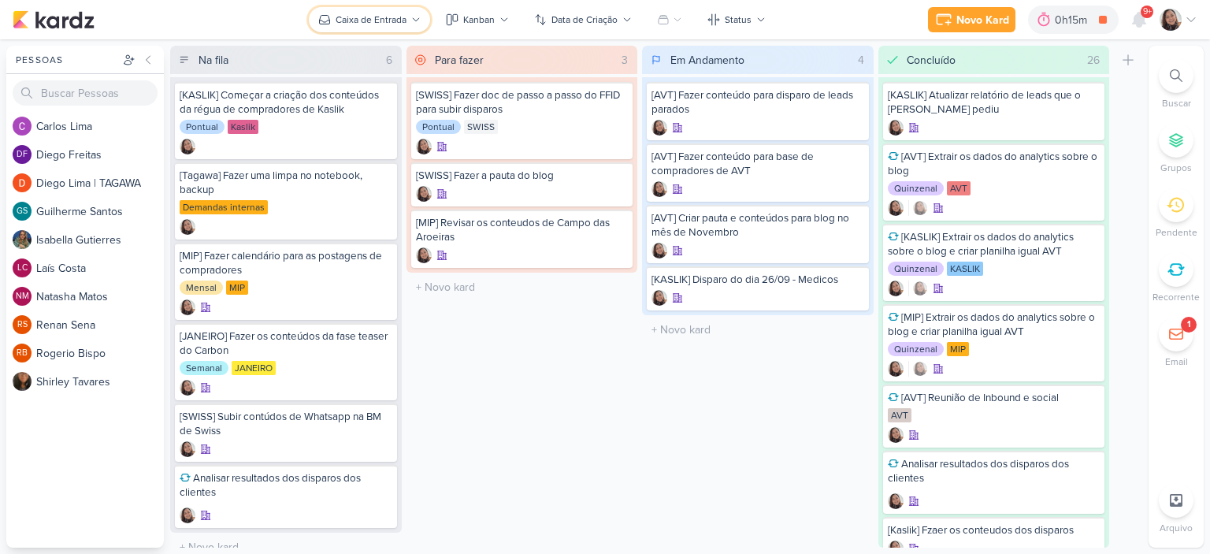
click at [413, 17] on icon at bounding box center [415, 19] width 9 height 9
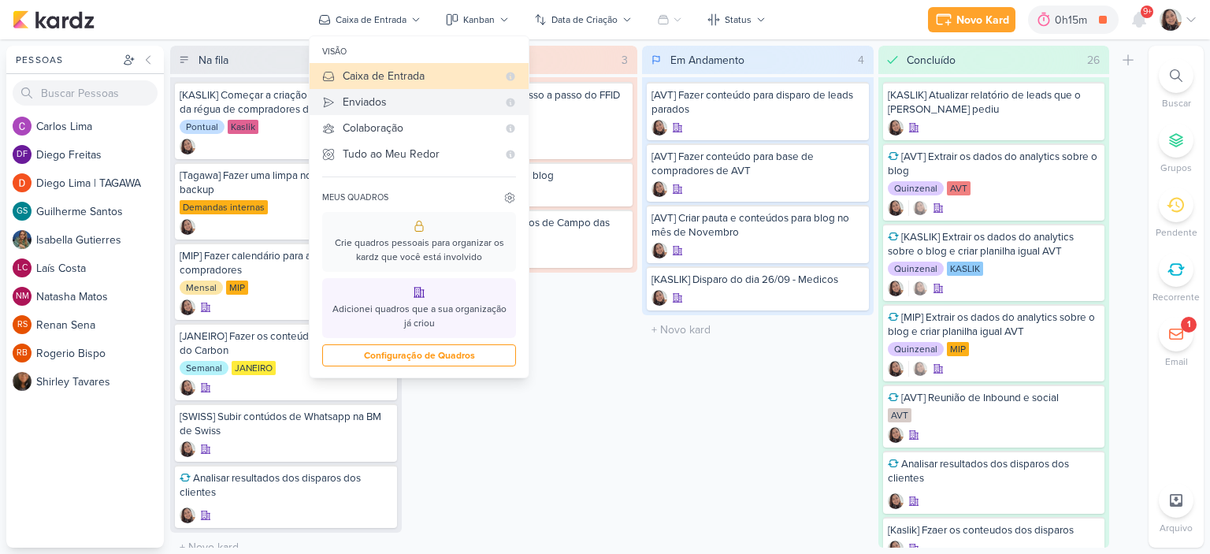
click at [380, 96] on div "Enviados" at bounding box center [420, 102] width 154 height 17
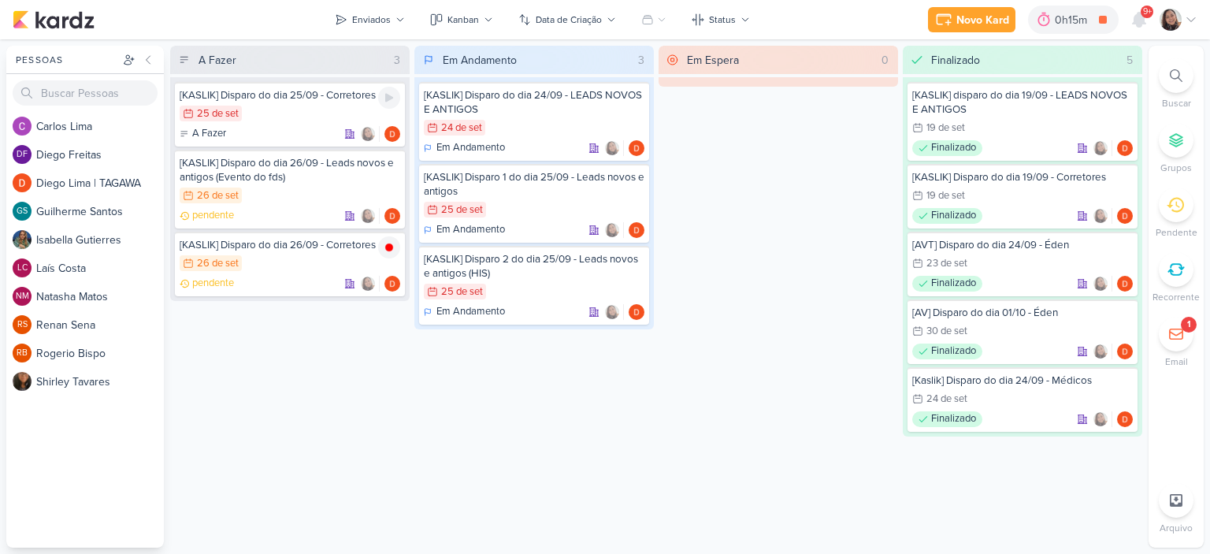
click at [292, 112] on div "25/9 [DATE]" at bounding box center [290, 114] width 221 height 17
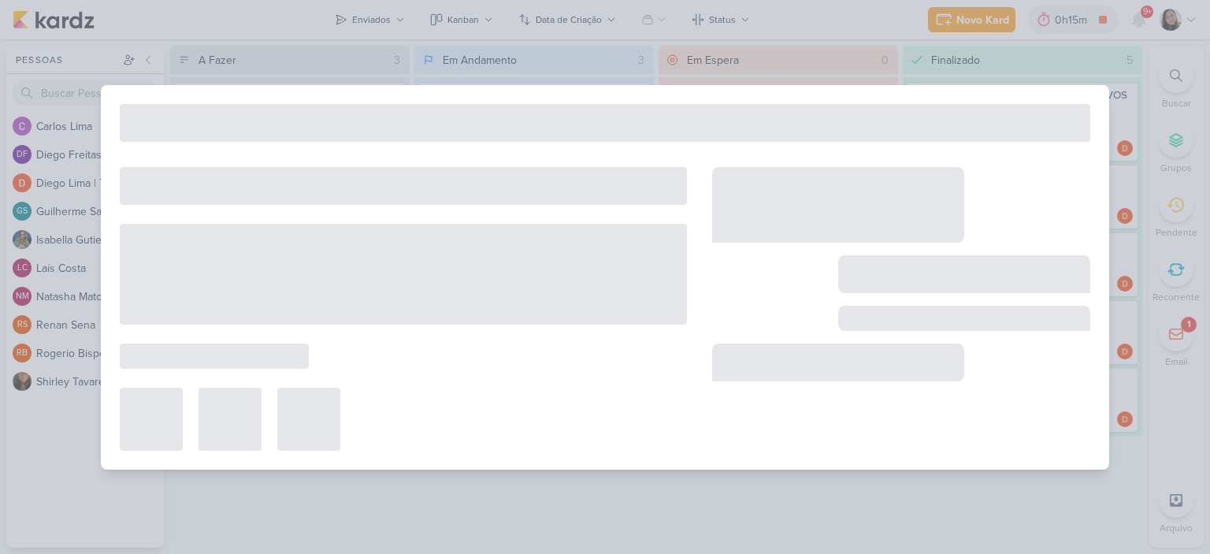
type input "[KASLIK] Disparo do dia 25/09 - Corretores"
type input "[DATE] 23:59"
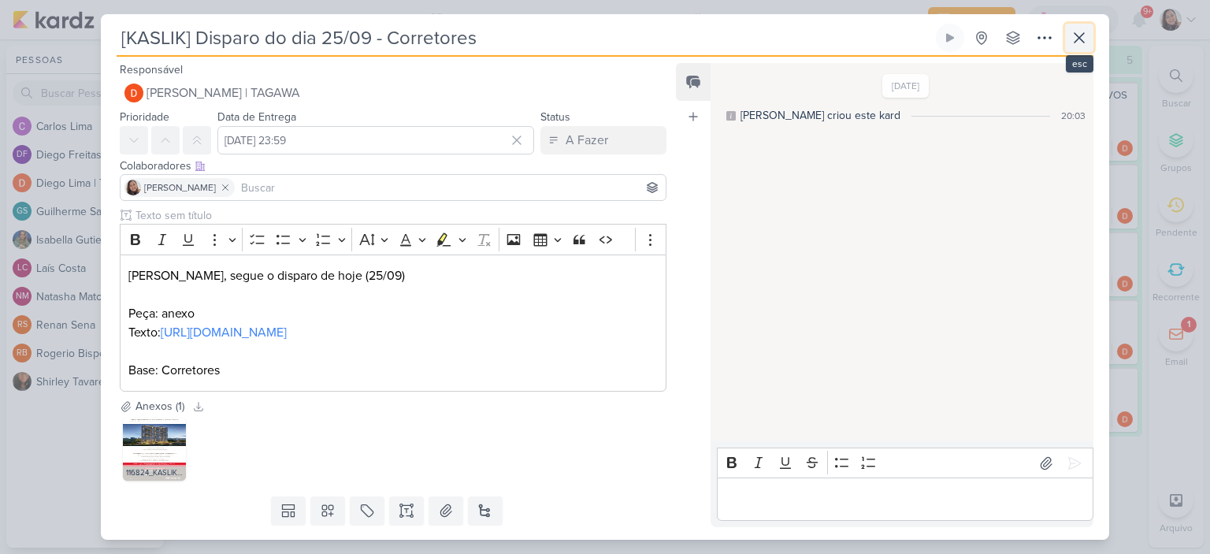
click at [1084, 43] on icon at bounding box center [1078, 37] width 9 height 9
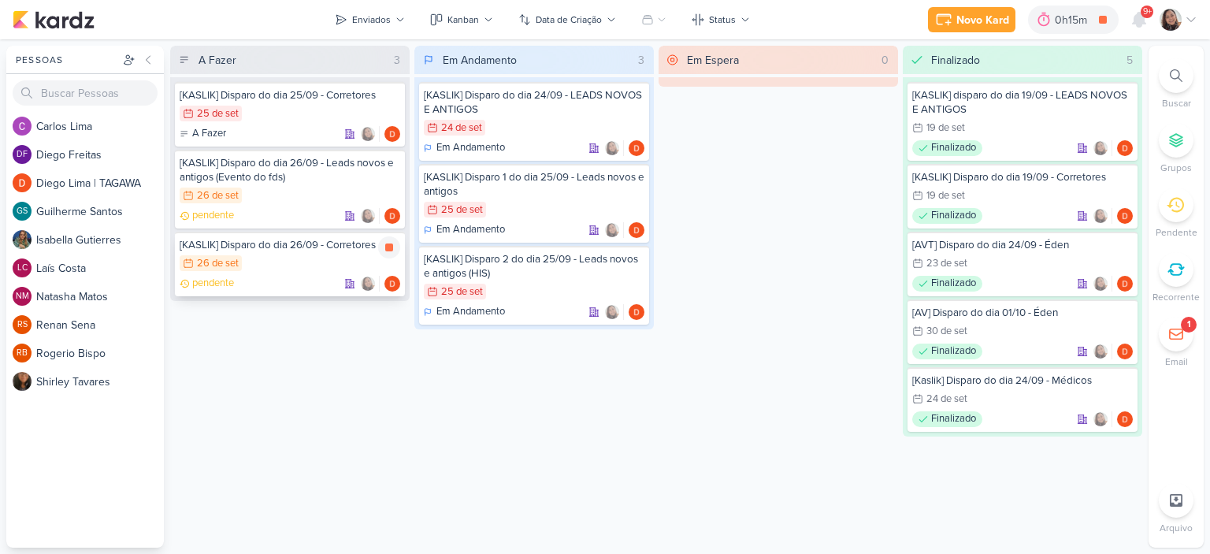
click at [249, 269] on div "26/9 [DATE]" at bounding box center [290, 263] width 221 height 17
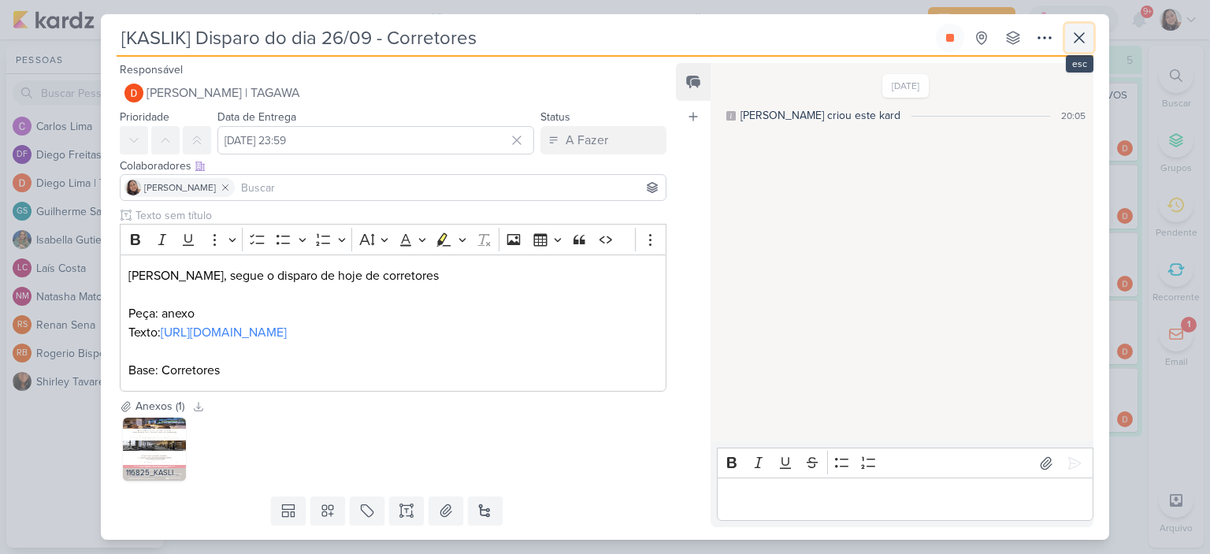
click at [1074, 31] on icon at bounding box center [1079, 37] width 19 height 19
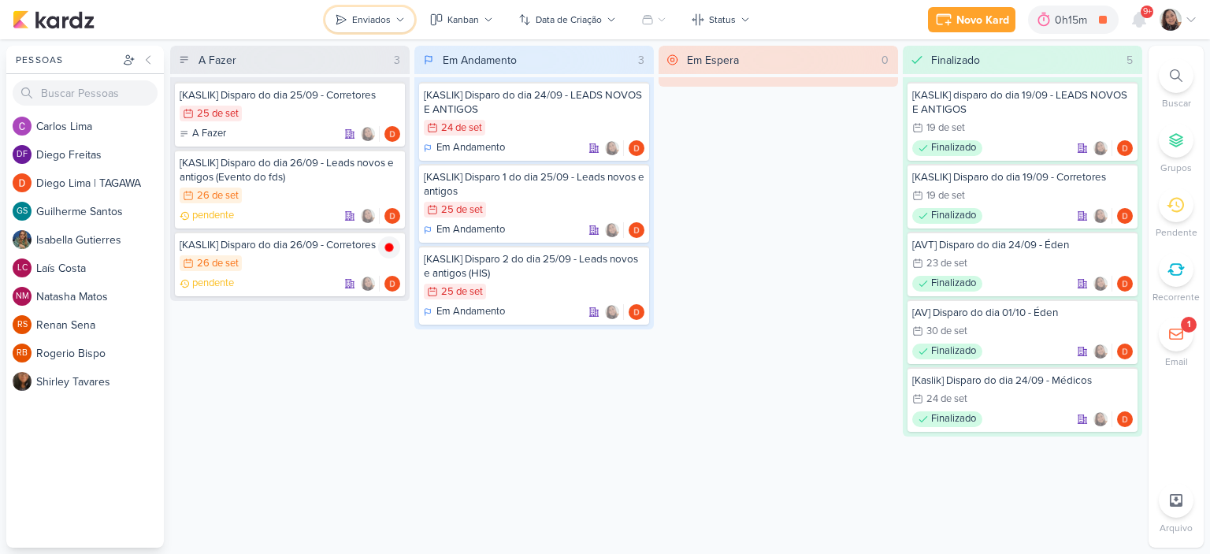
click at [399, 20] on icon at bounding box center [400, 19] width 6 height 3
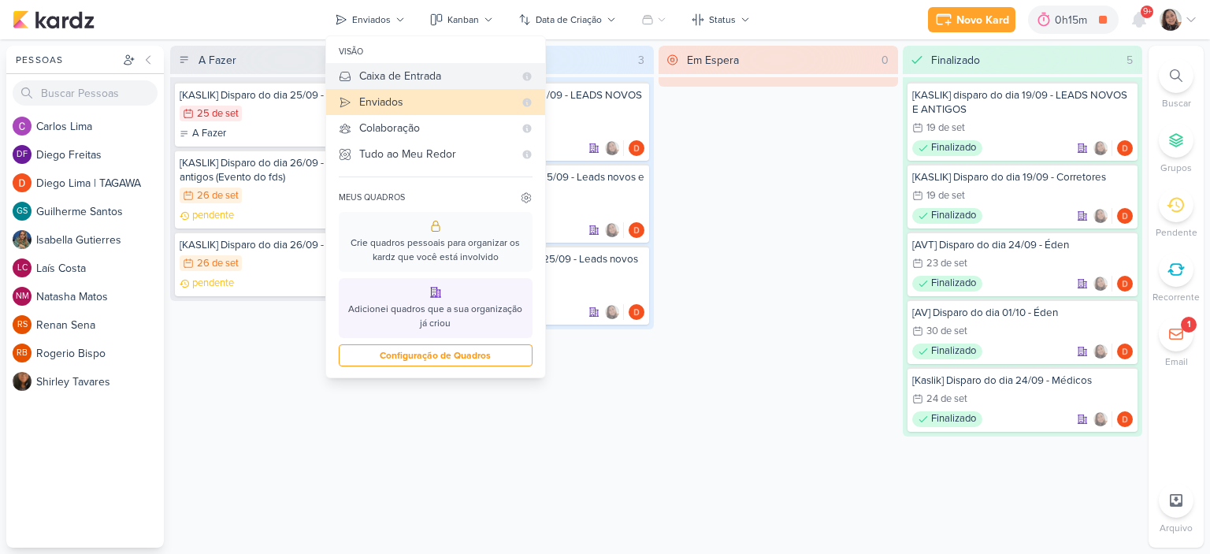
click at [384, 83] on div "Caixa de Entrada" at bounding box center [436, 76] width 154 height 17
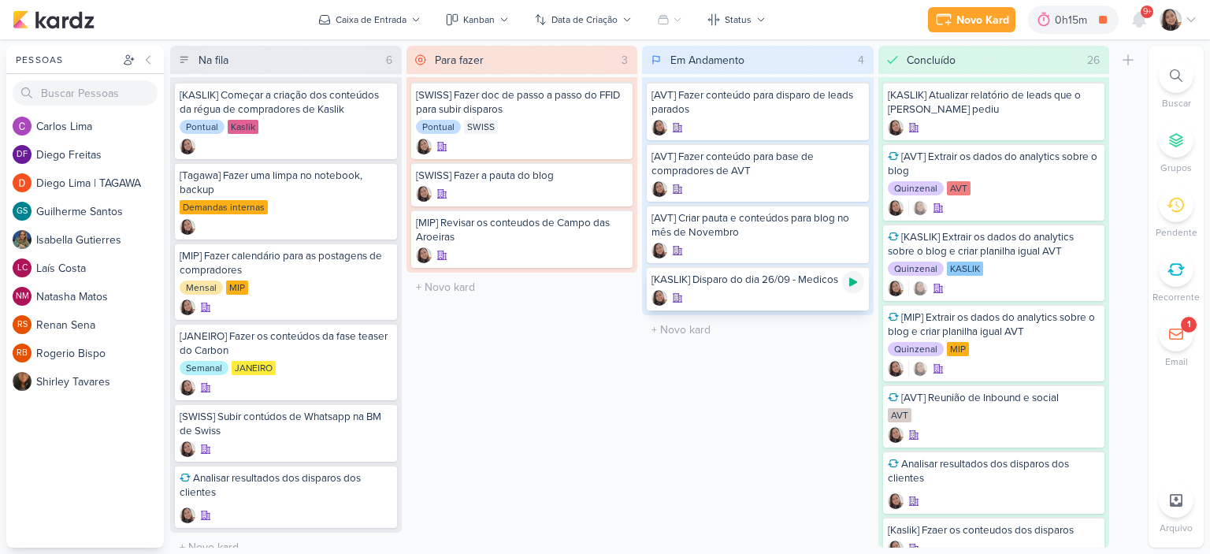
click at [855, 280] on icon at bounding box center [853, 282] width 8 height 9
click at [790, 299] on div at bounding box center [757, 298] width 213 height 16
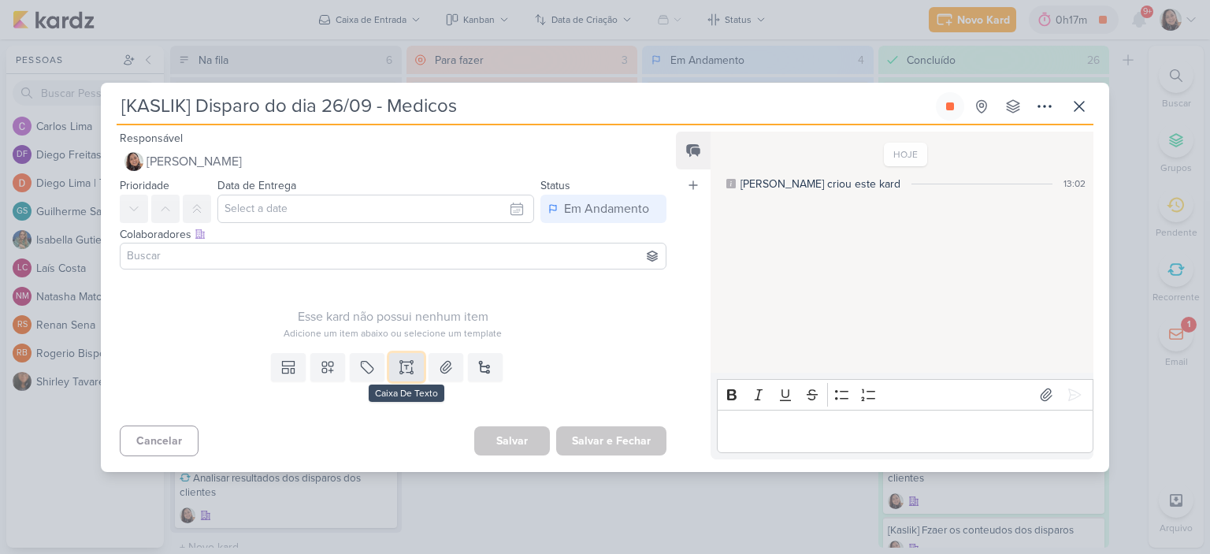
click at [413, 369] on button at bounding box center [406, 367] width 35 height 28
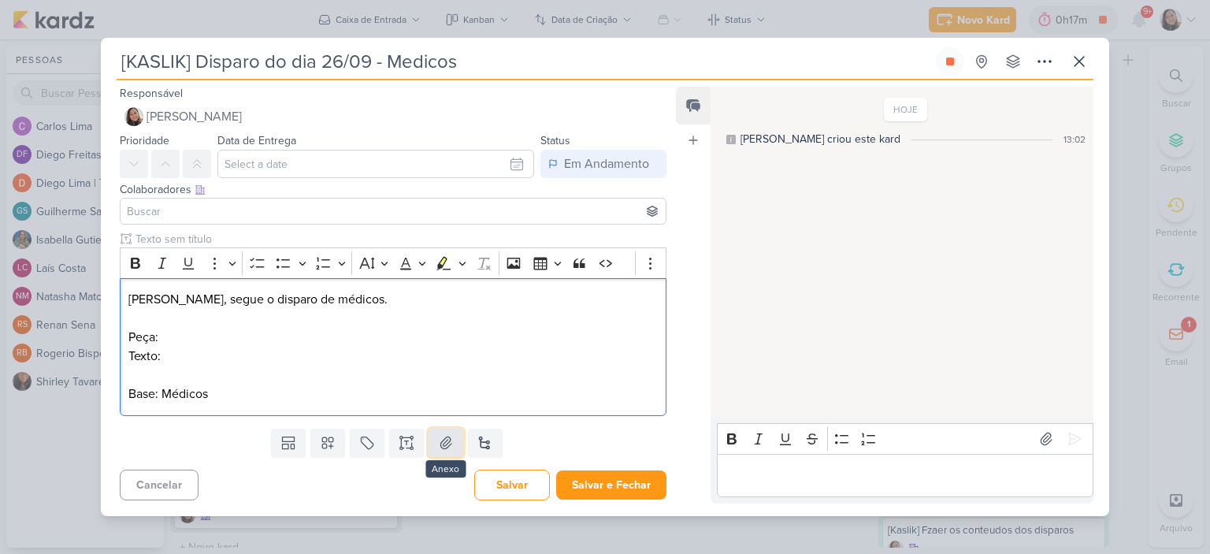
click at [451, 443] on button at bounding box center [445, 442] width 35 height 28
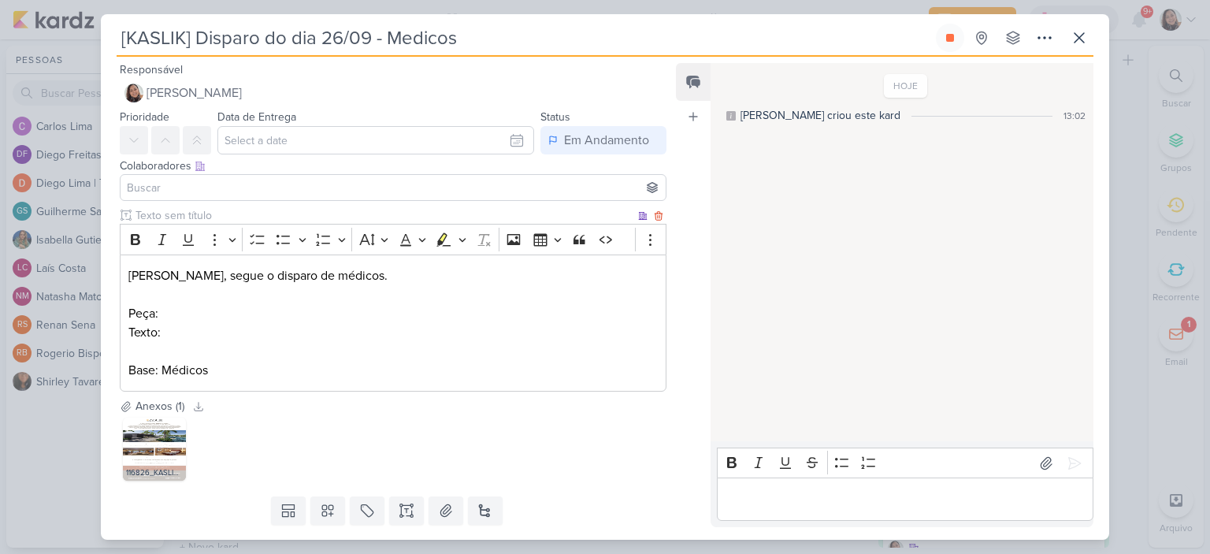
click at [290, 306] on p "Peça:" at bounding box center [392, 313] width 529 height 19
click at [317, 332] on p "Texto:" at bounding box center [392, 332] width 529 height 19
click at [422, 337] on p "Texto:" at bounding box center [392, 332] width 529 height 19
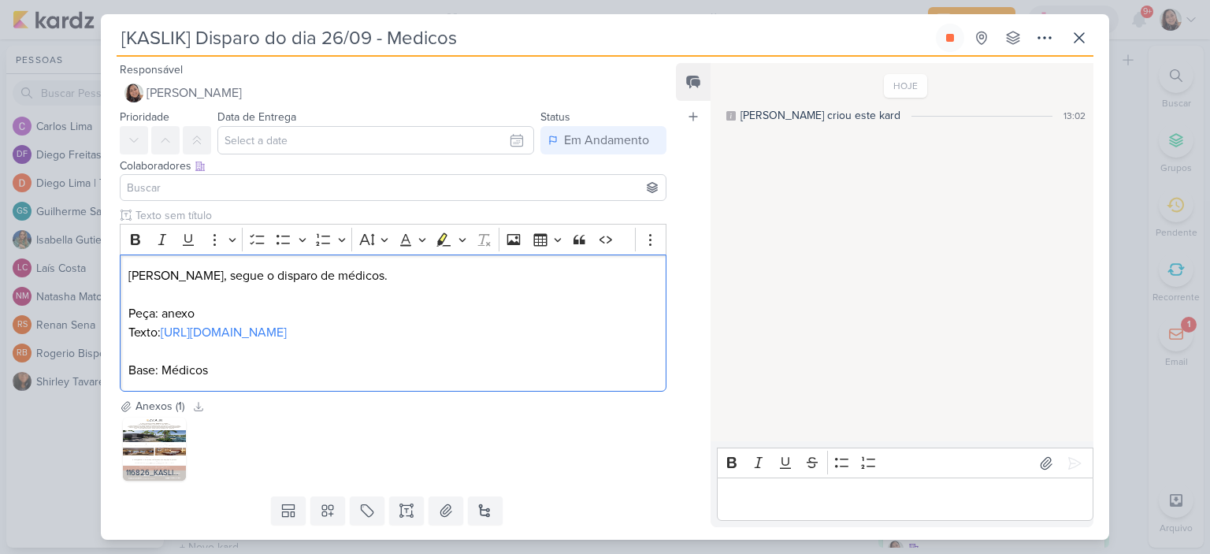
click at [509, 117] on div "Data de Entrega [DATE] Dom Seg Ter Qua Qui Sex Sáb 00 01 02 03 04 05 06 07 08 0…" at bounding box center [375, 130] width 317 height 47
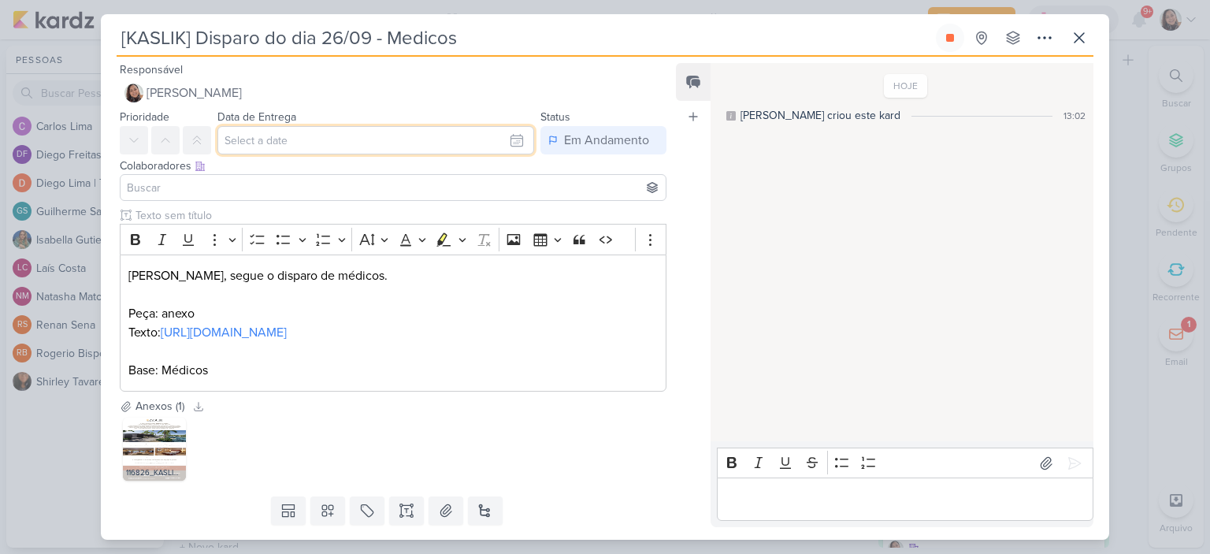
click at [509, 140] on input "text" at bounding box center [375, 140] width 317 height 28
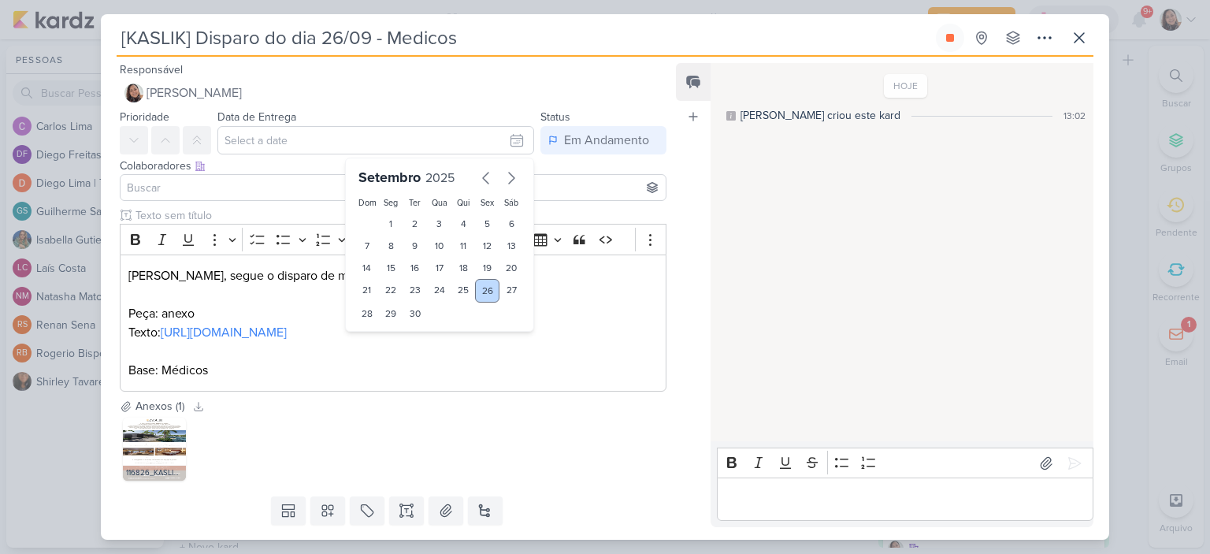
click at [480, 289] on div "26" at bounding box center [487, 291] width 24 height 24
type input "[DATE] 23:59"
click at [221, 187] on input at bounding box center [393, 187] width 539 height 19
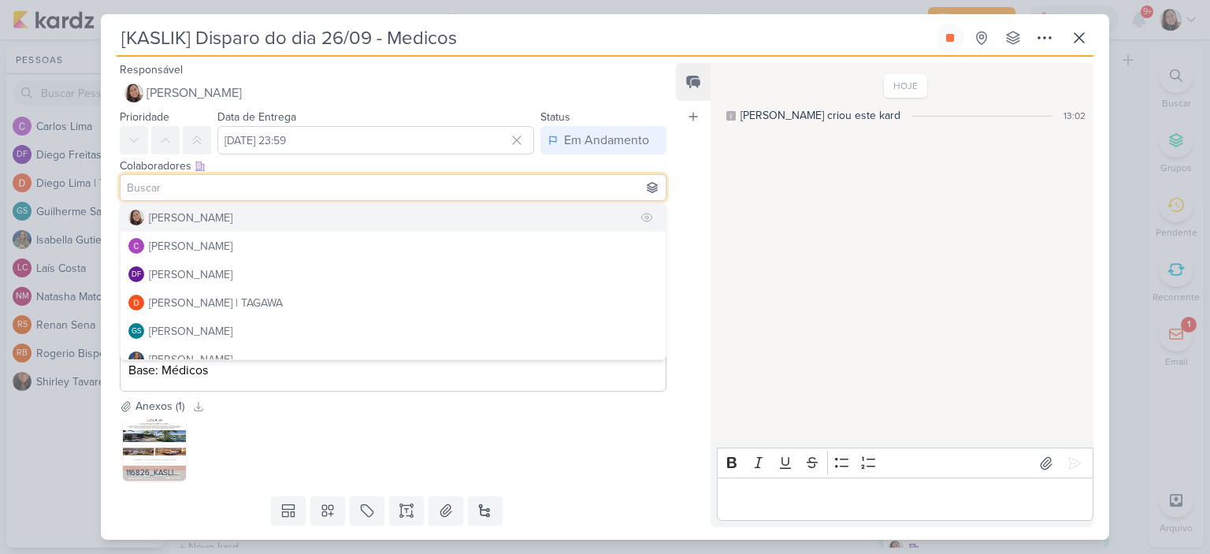
click at [214, 214] on div "[PERSON_NAME]" at bounding box center [190, 218] width 83 height 17
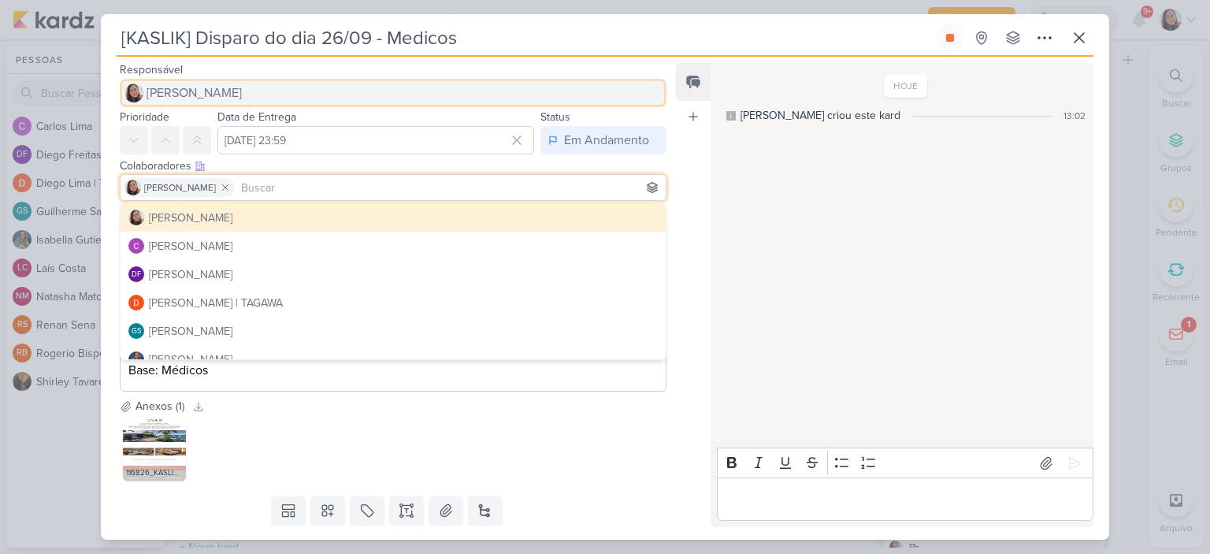
click at [228, 91] on span "[PERSON_NAME]" at bounding box center [193, 92] width 95 height 19
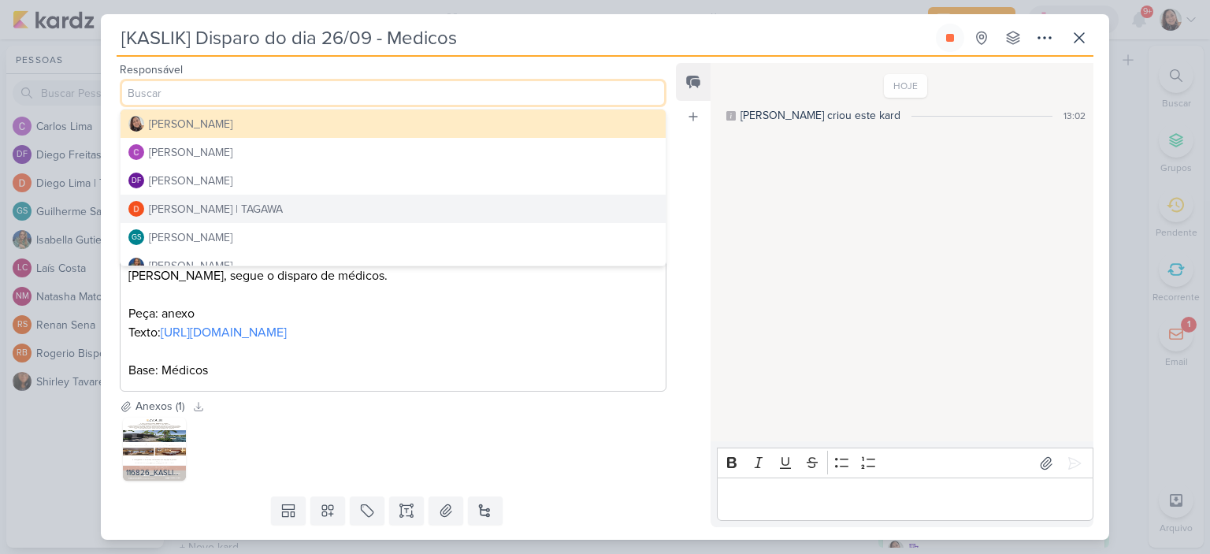
click at [205, 208] on div "[PERSON_NAME] | TAGAWA" at bounding box center [216, 209] width 134 height 17
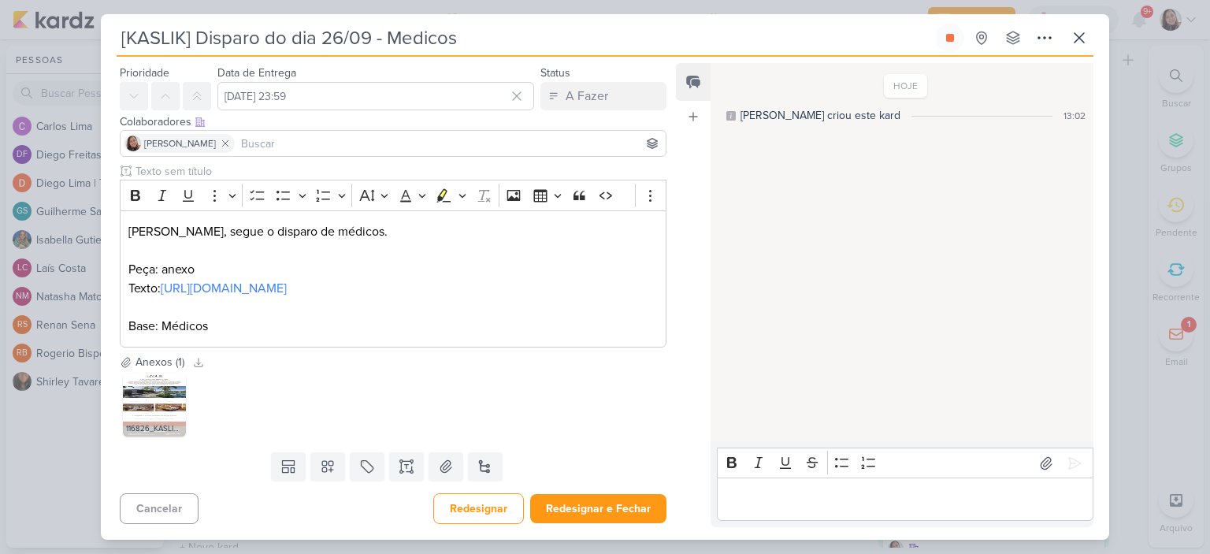
scroll to position [62, 0]
click at [599, 499] on button "Redesignar e Fechar" at bounding box center [598, 508] width 136 height 29
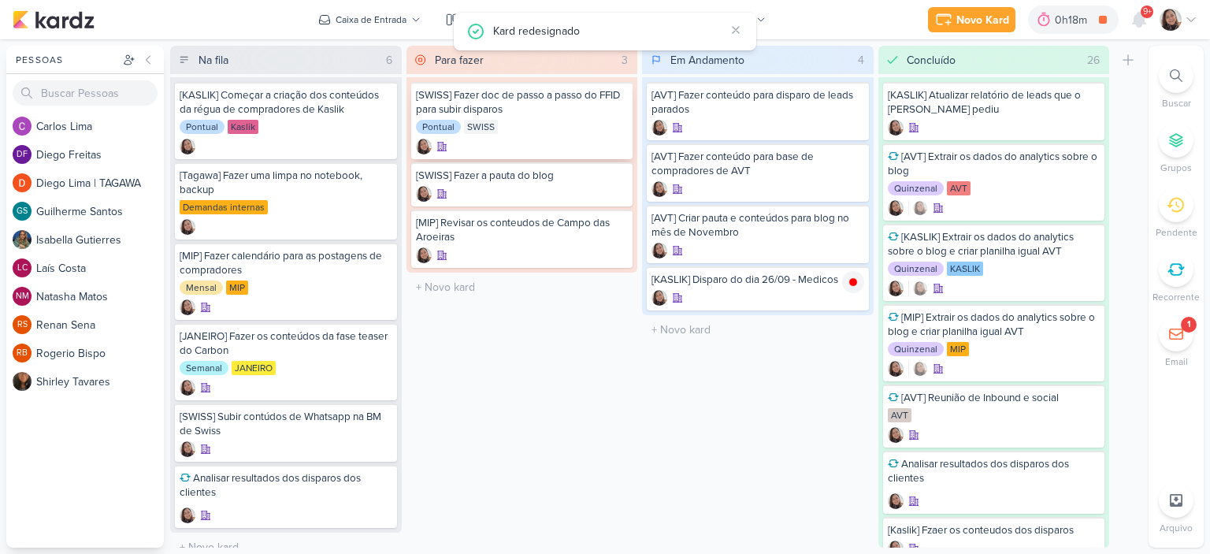
scroll to position [0, 0]
